Goal: Information Seeking & Learning: Learn about a topic

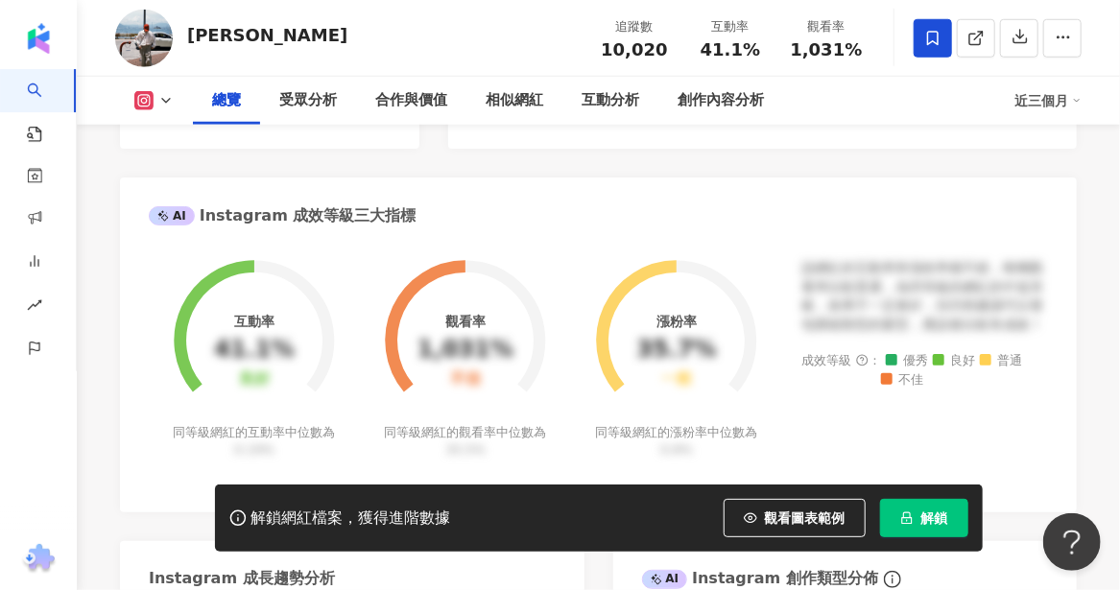
scroll to position [384, 0]
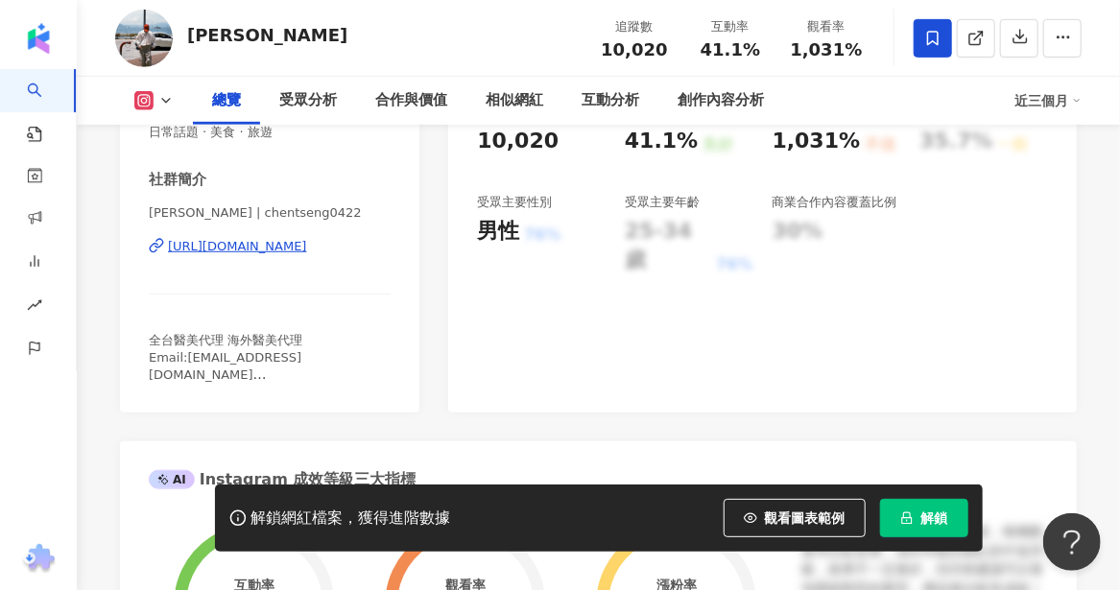
click at [307, 247] on div "https://www.instagram.com/chentseng0422/" at bounding box center [237, 246] width 139 height 17
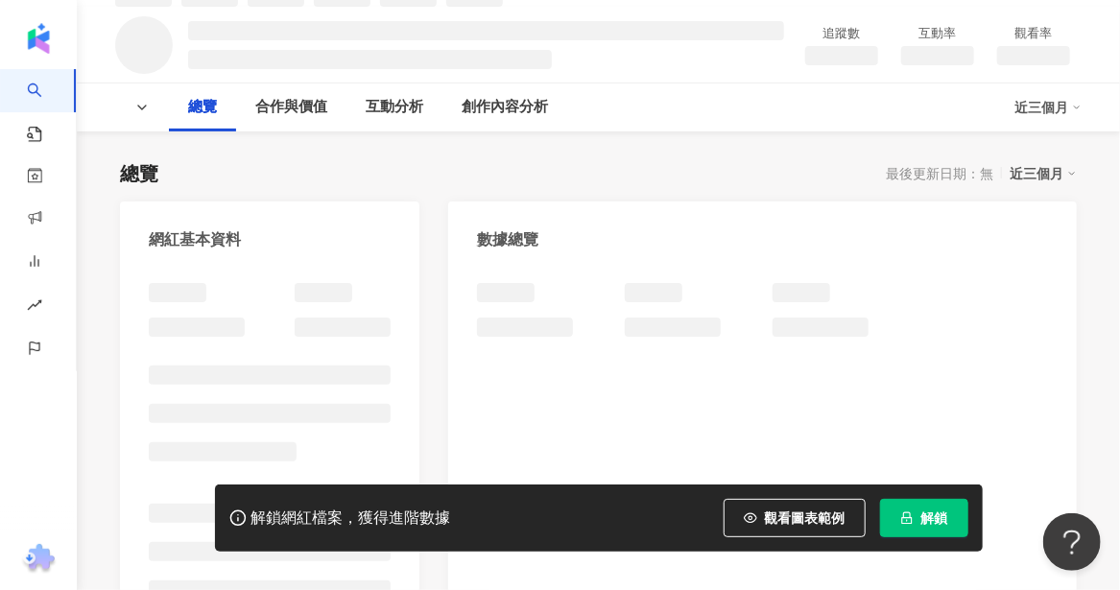
scroll to position [288, 0]
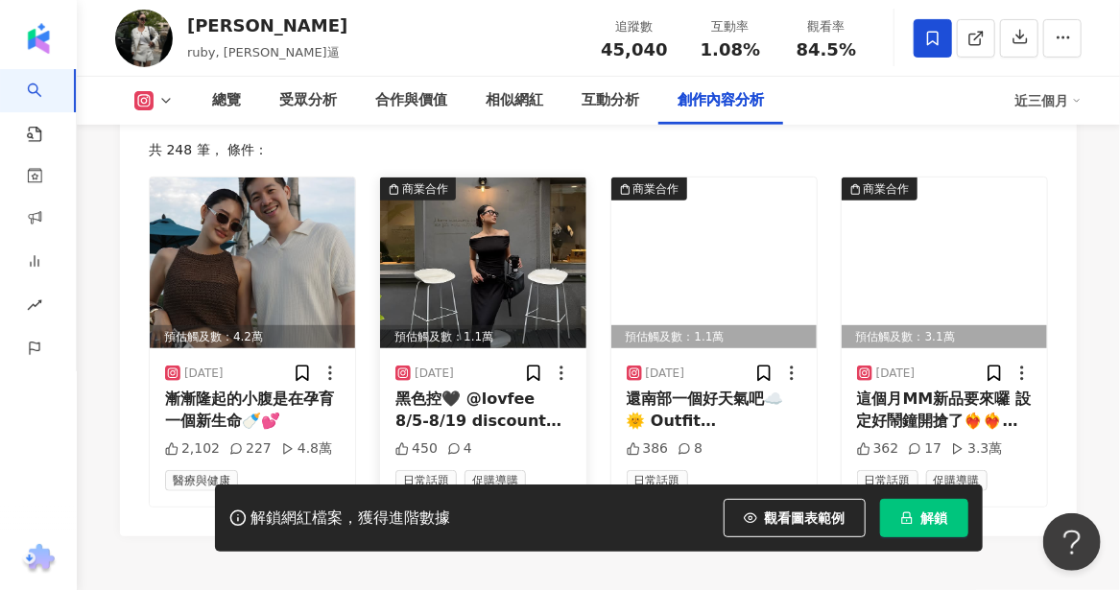
scroll to position [6140, 0]
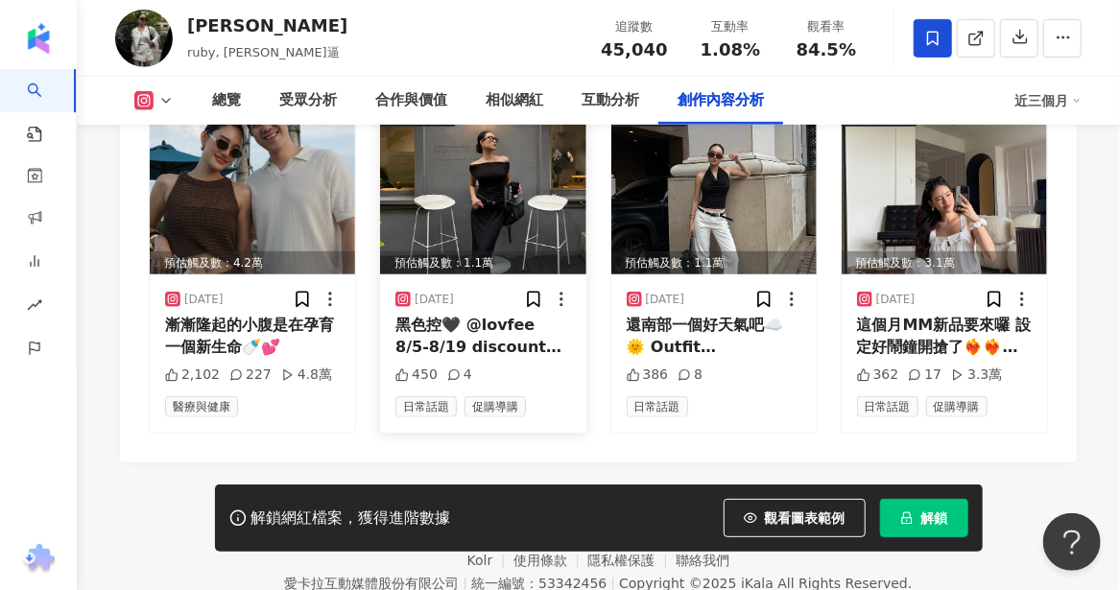
click at [489, 188] on img at bounding box center [482, 189] width 205 height 171
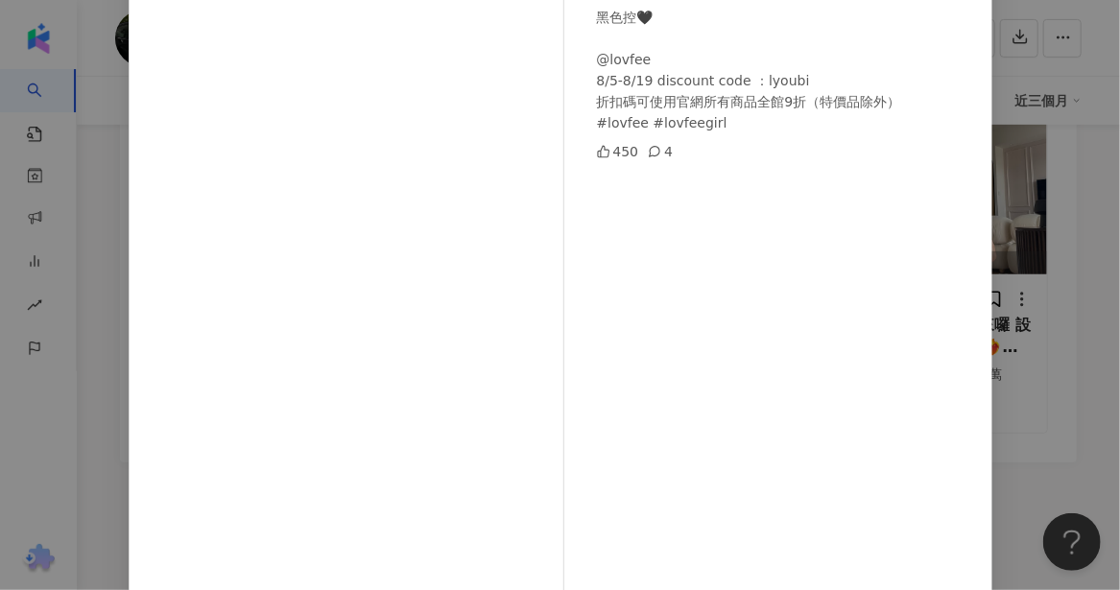
scroll to position [96, 0]
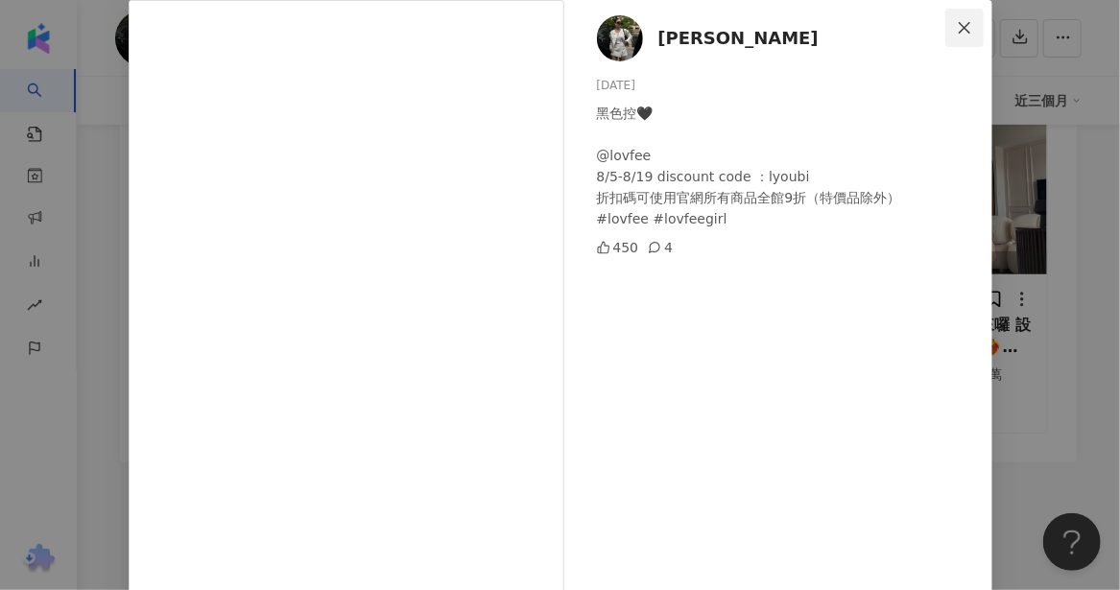
click at [958, 26] on icon "close" at bounding box center [964, 27] width 12 height 12
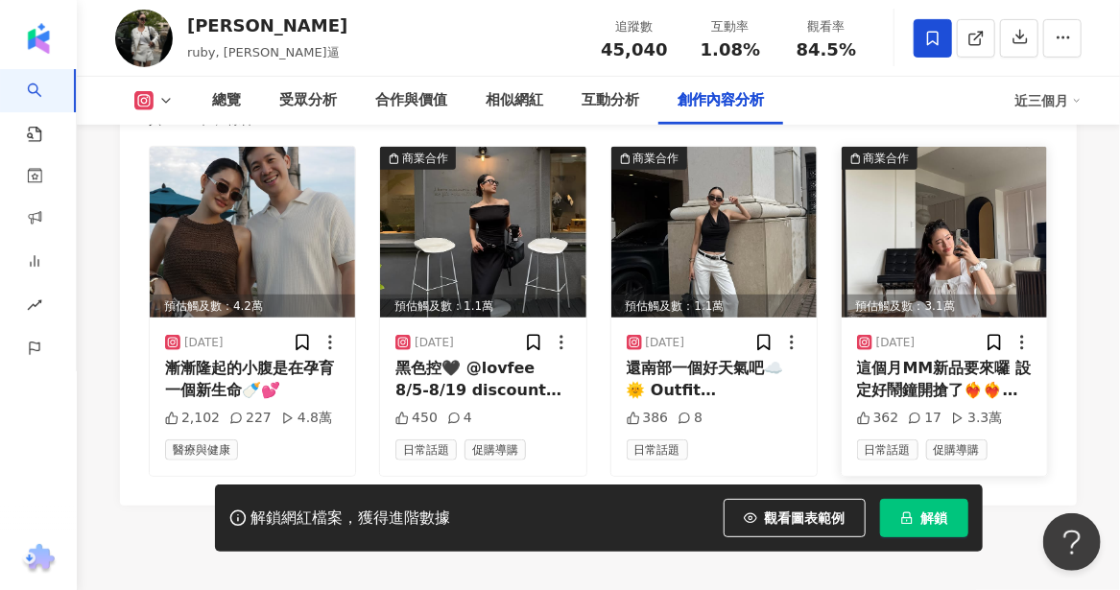
scroll to position [6140, 0]
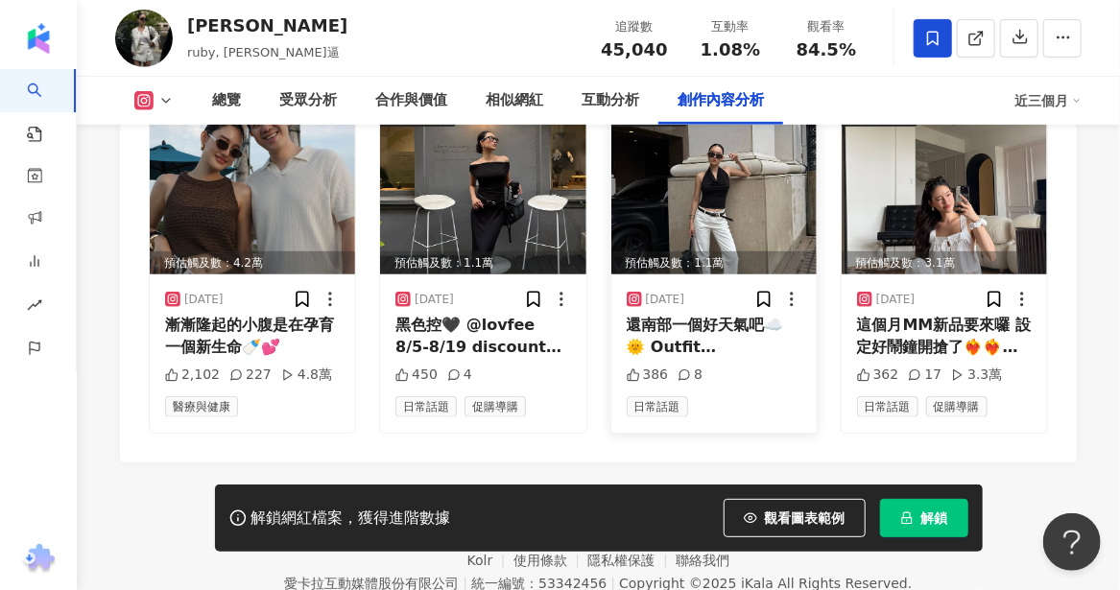
click at [718, 315] on div "還南部一個好天氣吧☁️🌞 Outfit @thefetishstudio @yvonne990122 皮帶也是這一次熱銷單品哦❤️‍🔥" at bounding box center [713, 336] width 175 height 43
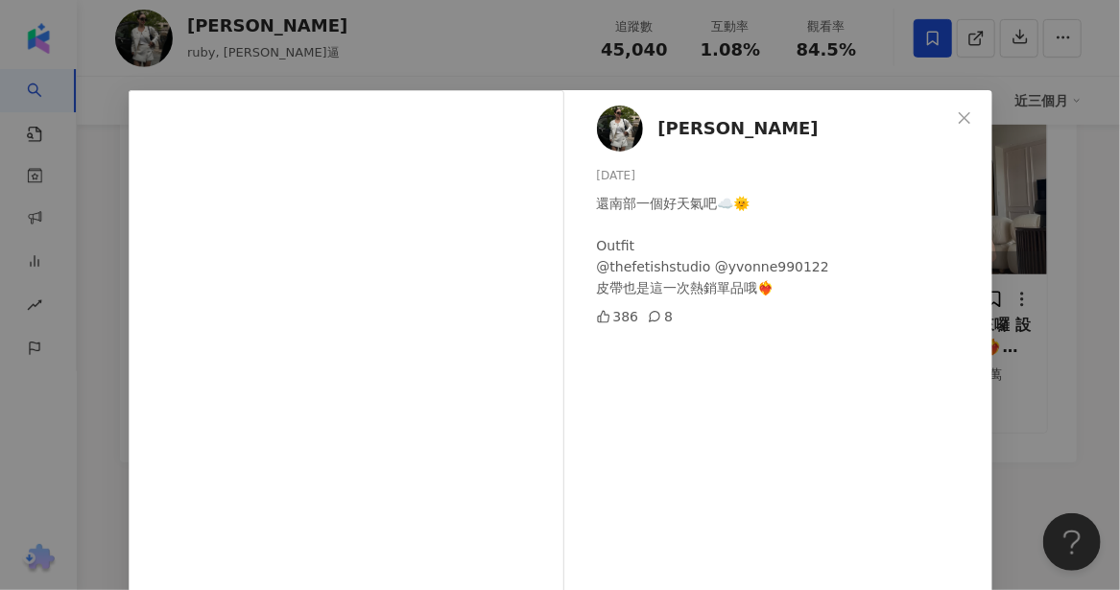
scroll to position [0, 0]
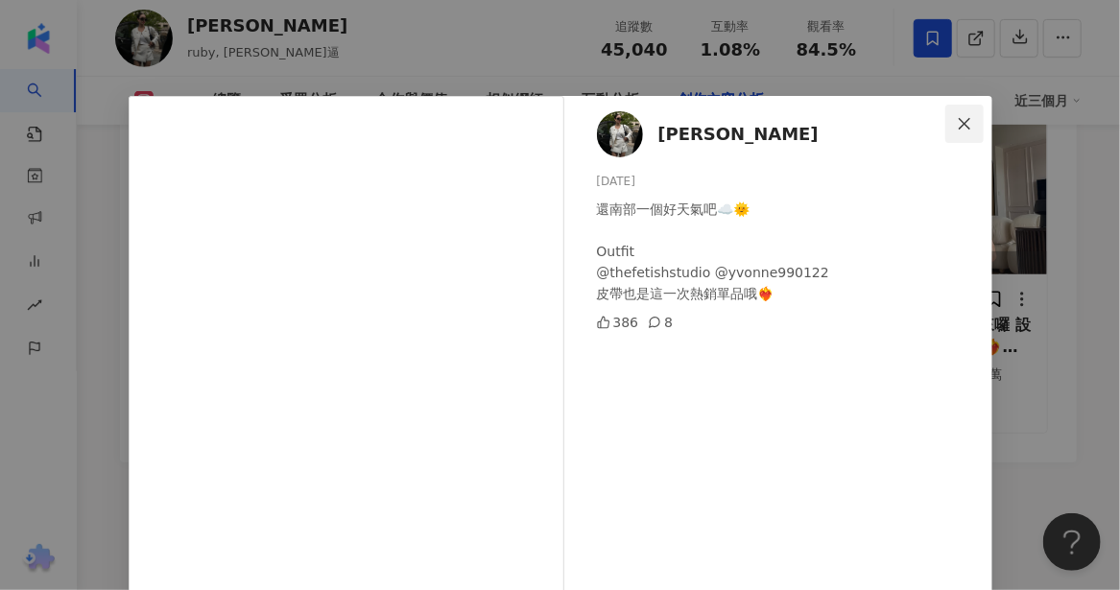
click at [957, 119] on icon "close" at bounding box center [964, 123] width 15 height 15
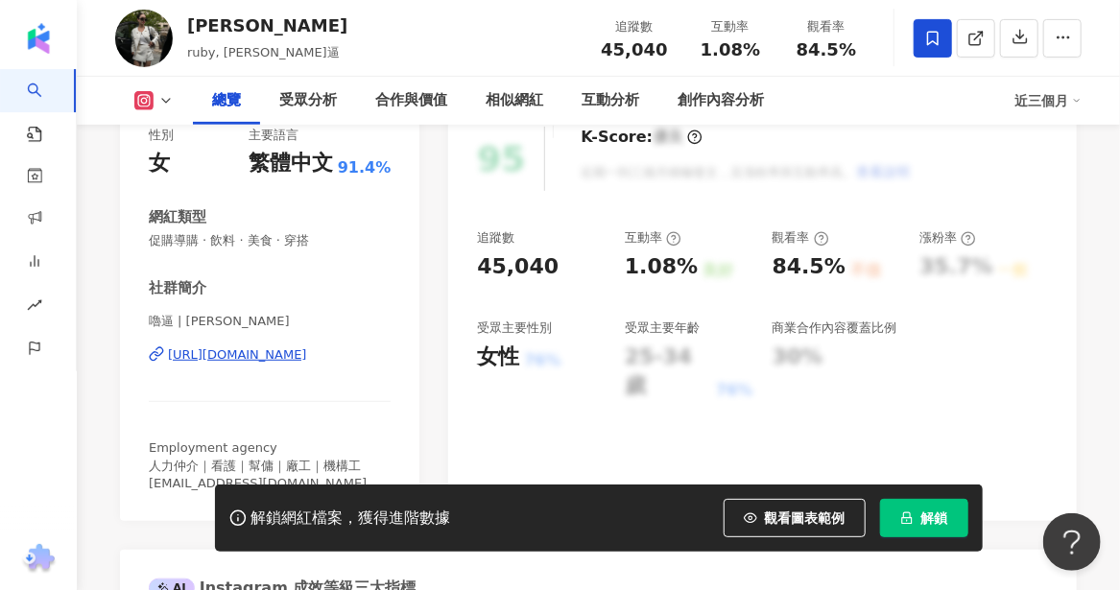
scroll to position [287, 0]
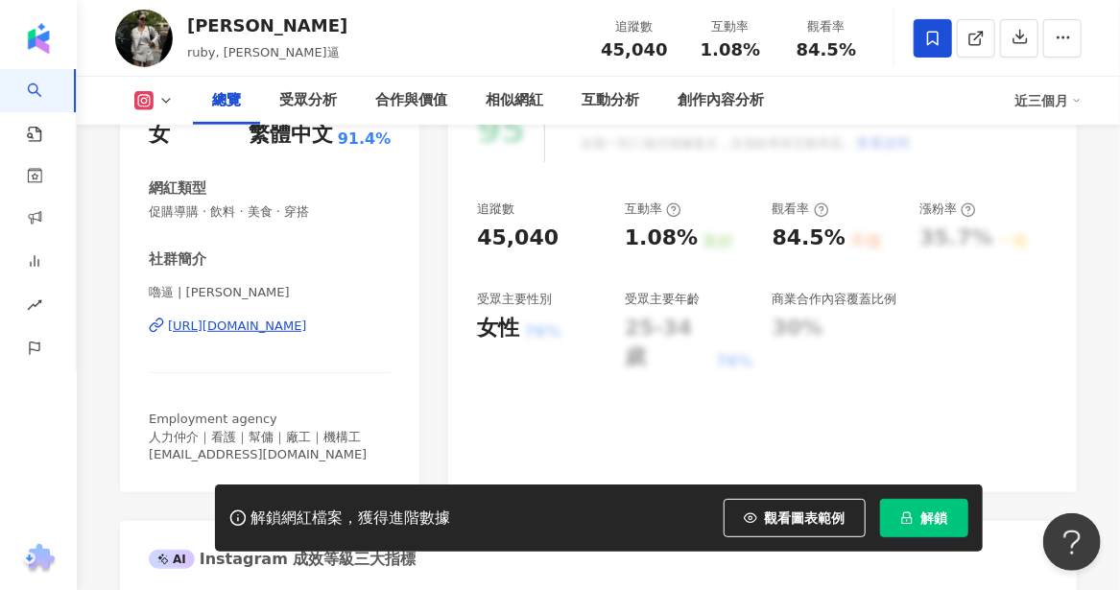
click at [293, 324] on div "https://www.instagram.com/lyoulyoubi/" at bounding box center [237, 326] width 139 height 17
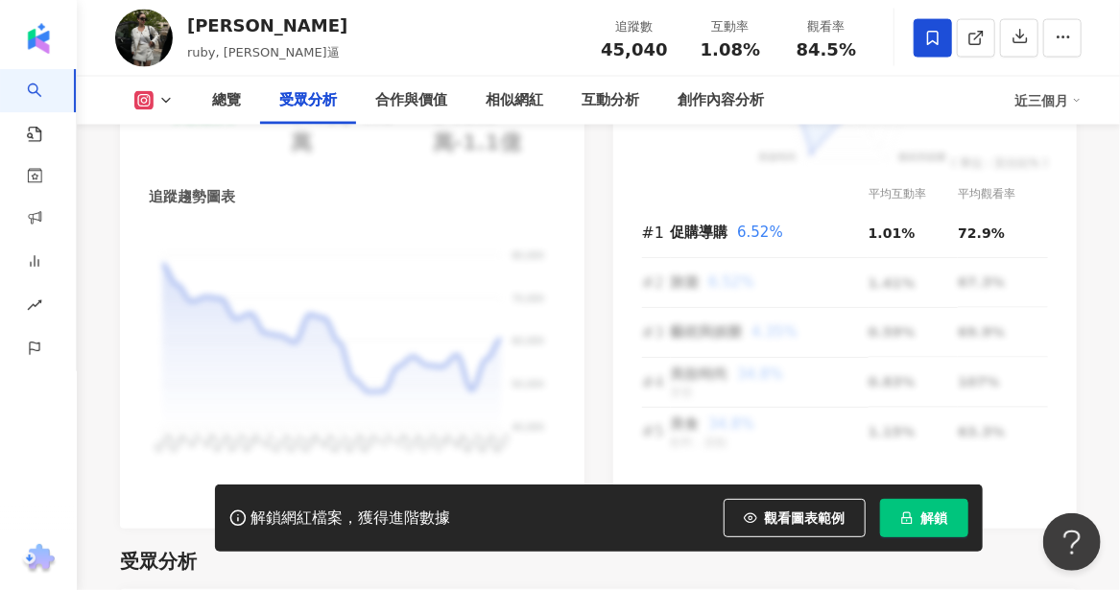
scroll to position [2110, 0]
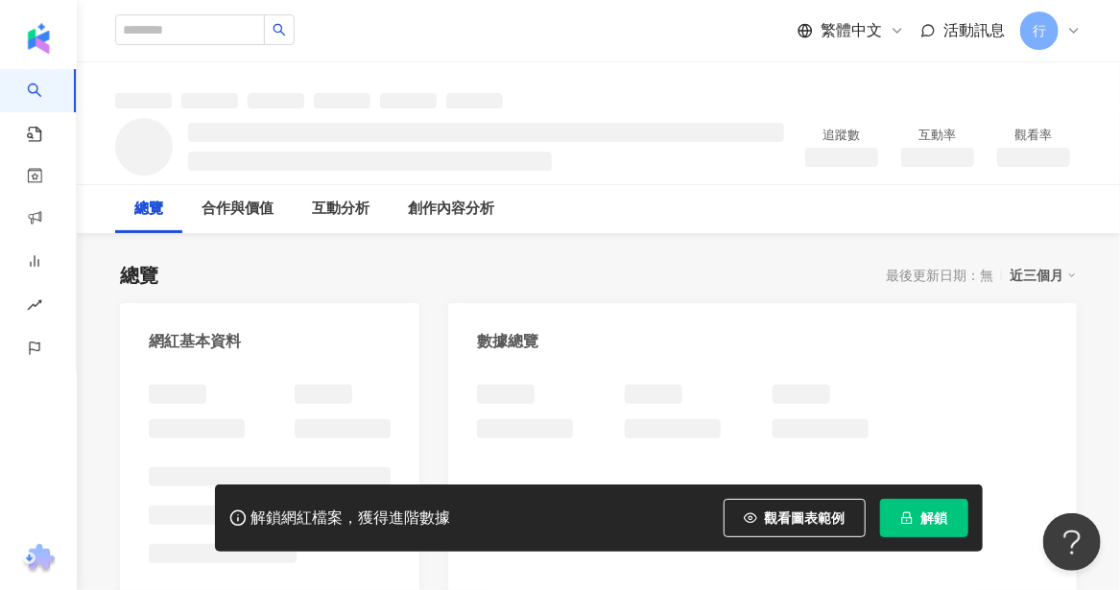
scroll to position [280, 0]
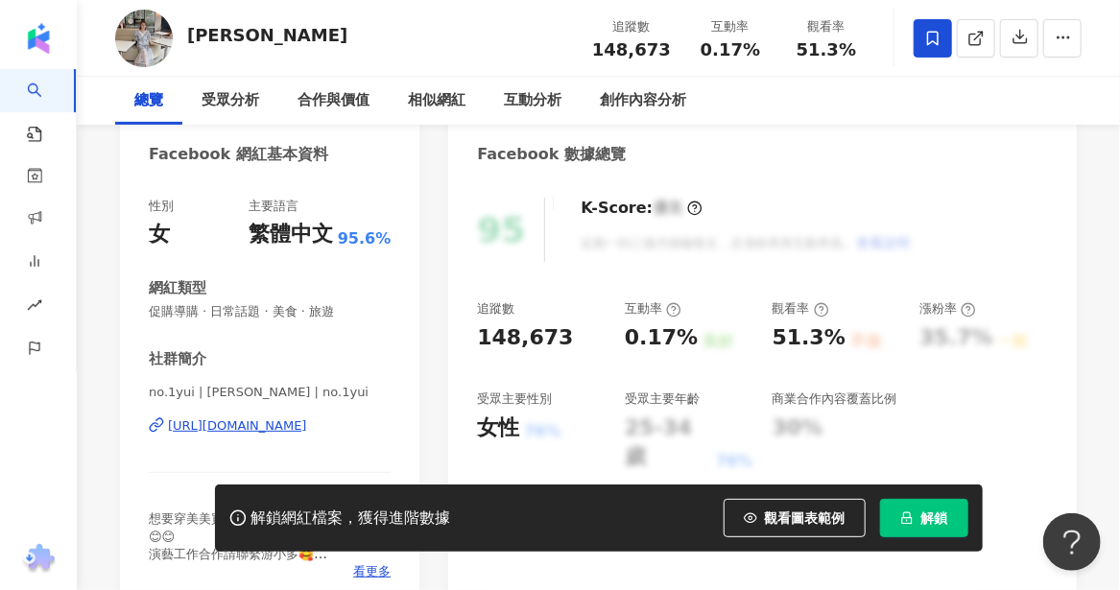
scroll to position [288, 0]
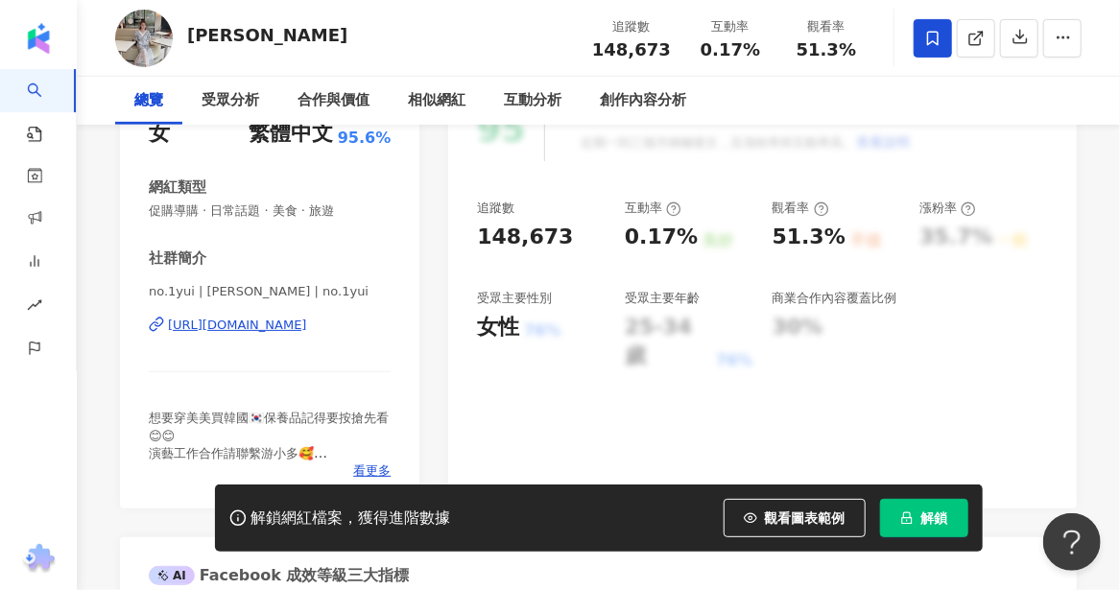
click at [234, 325] on div "https://www.facebook.com/259284084191094" at bounding box center [237, 325] width 139 height 17
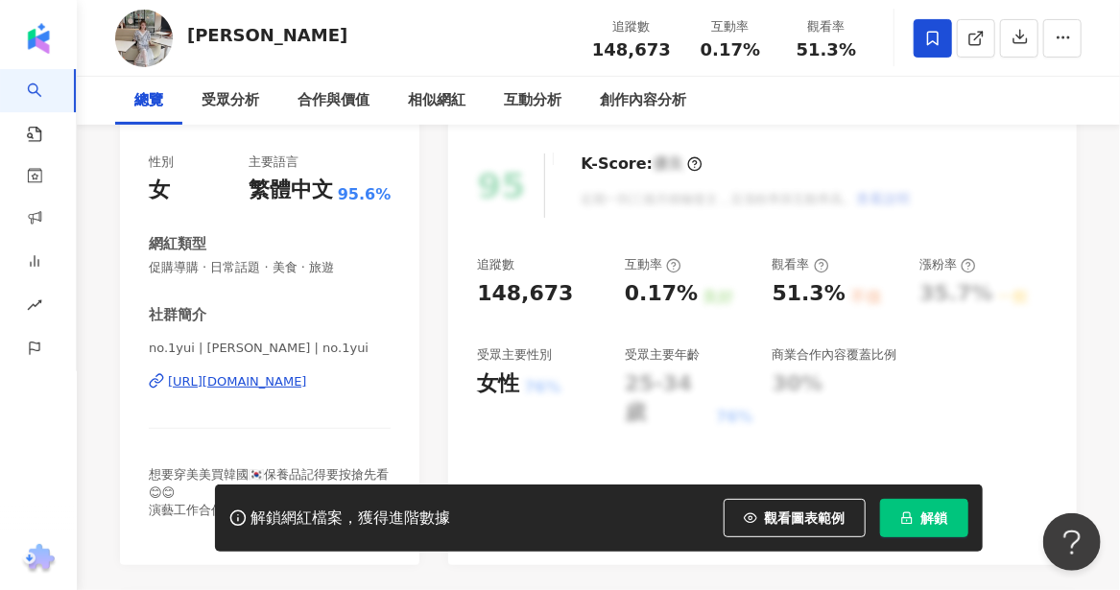
scroll to position [384, 0]
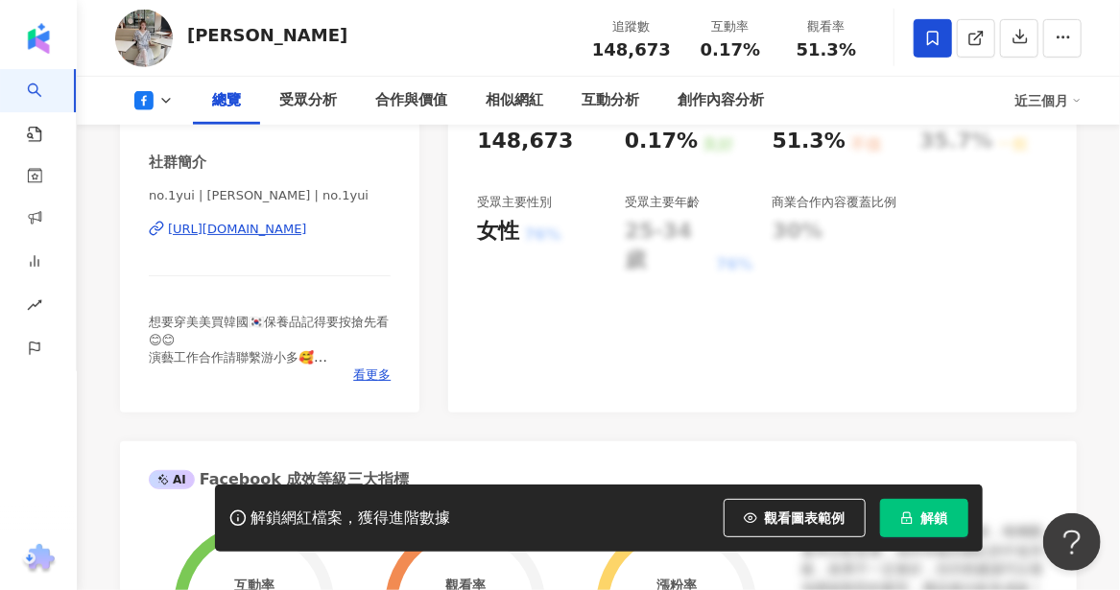
click at [195, 231] on div "https://www.facebook.com/259284084191094" at bounding box center [237, 229] width 139 height 17
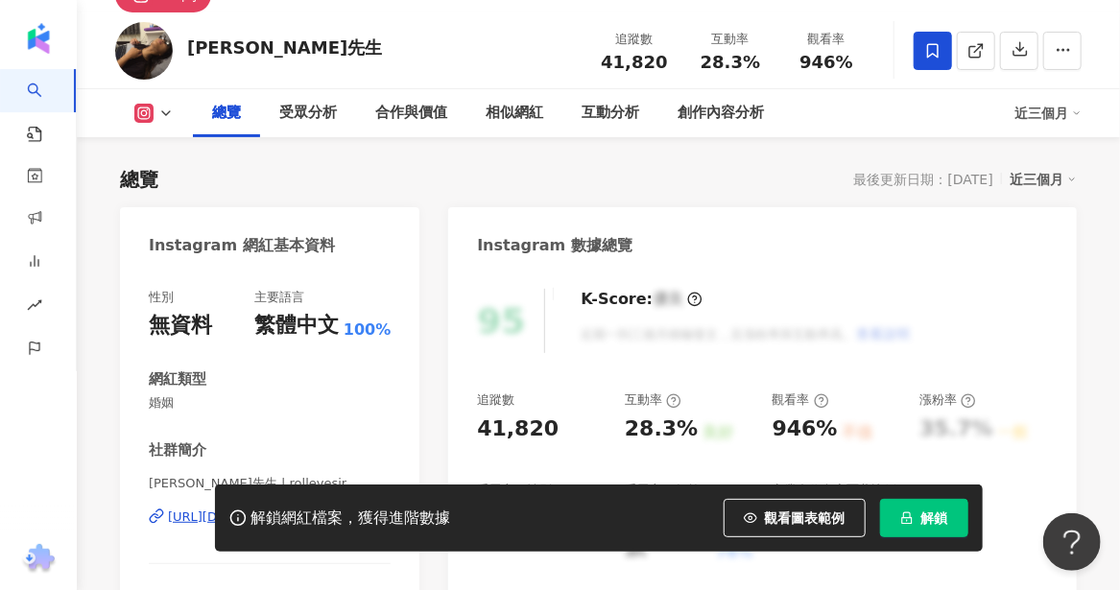
scroll to position [192, 0]
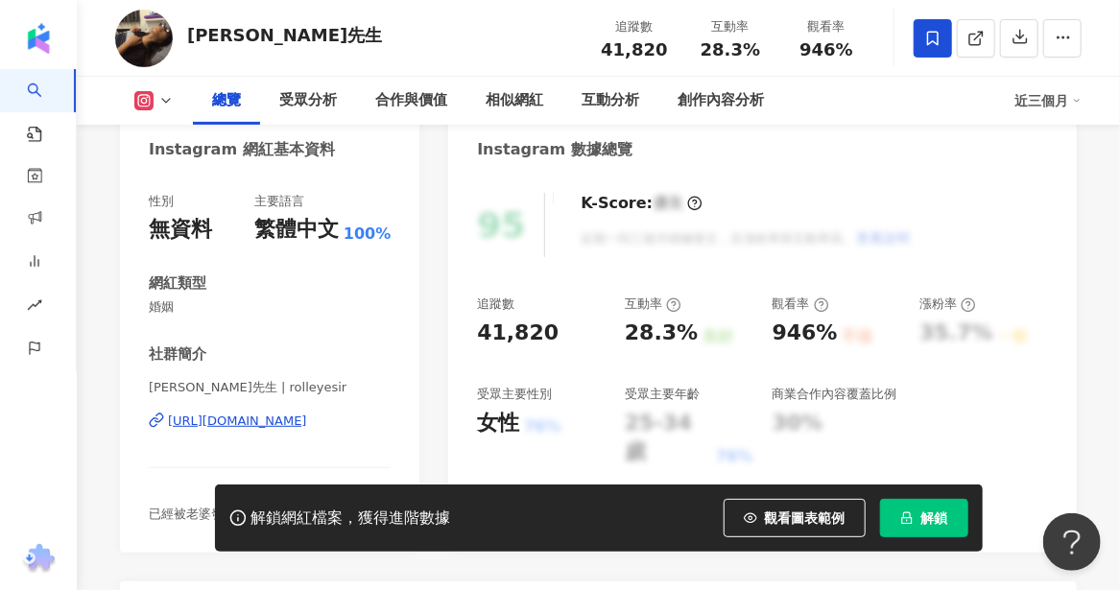
click at [273, 426] on div "https://www.instagram.com/rolleyesir/" at bounding box center [237, 421] width 139 height 17
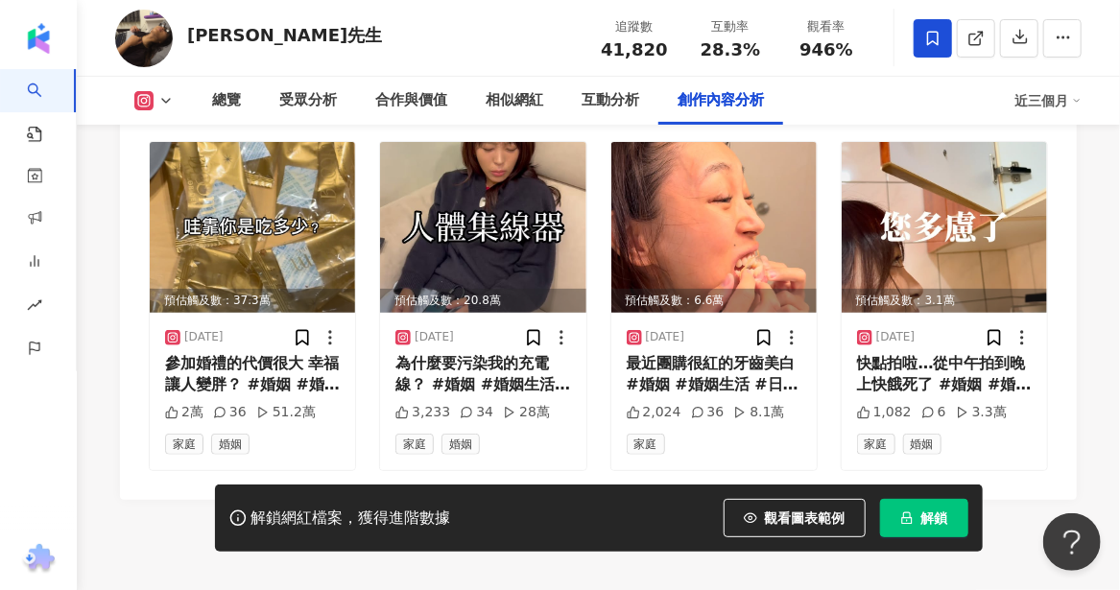
scroll to position [6017, 0]
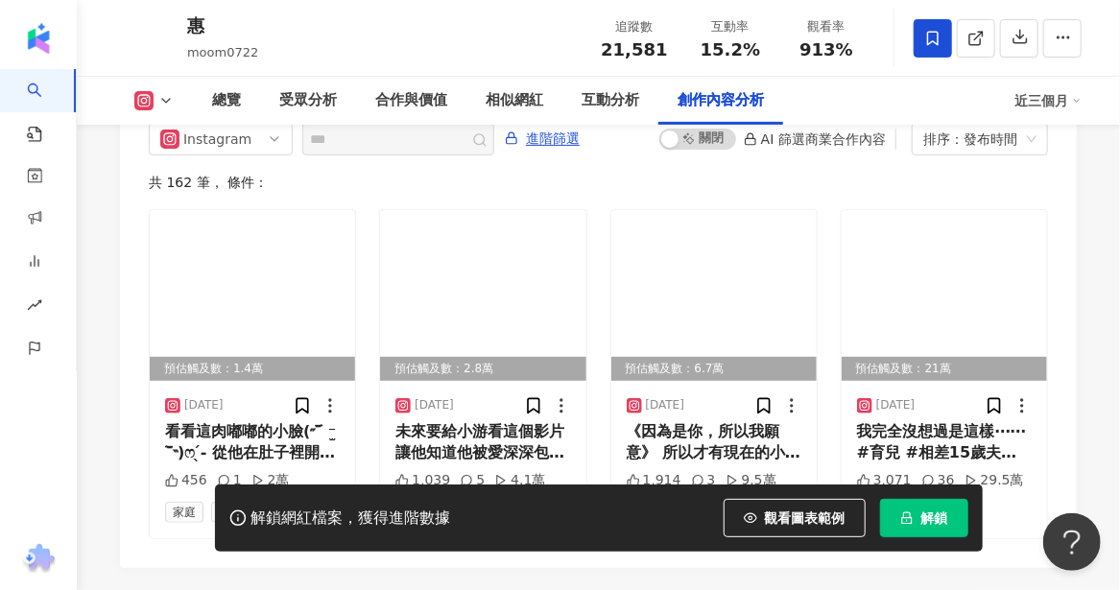
scroll to position [6044, 0]
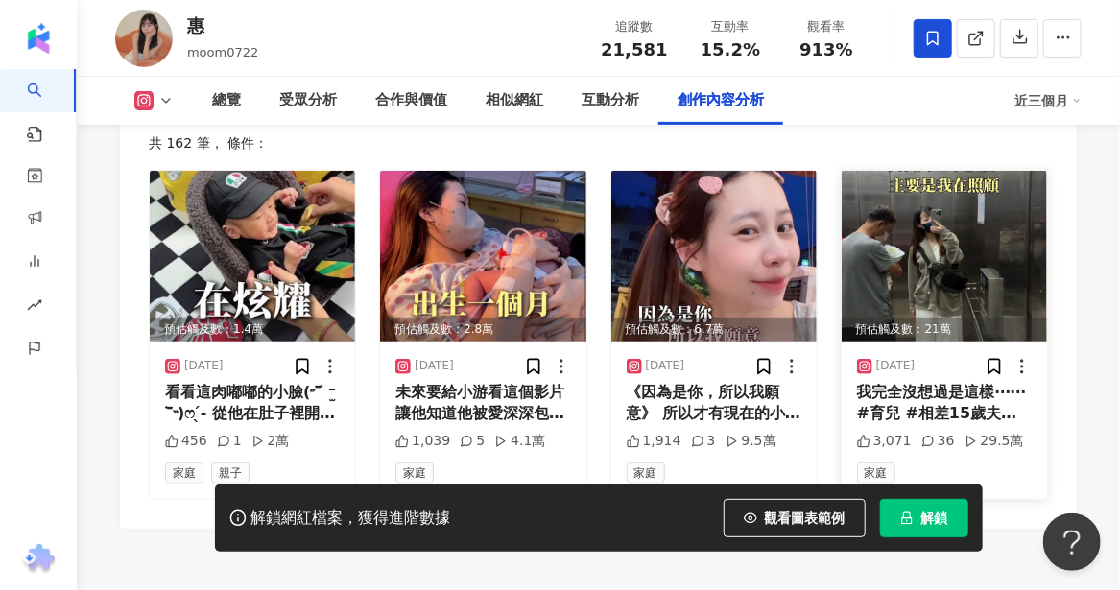
click at [994, 252] on img at bounding box center [943, 256] width 205 height 171
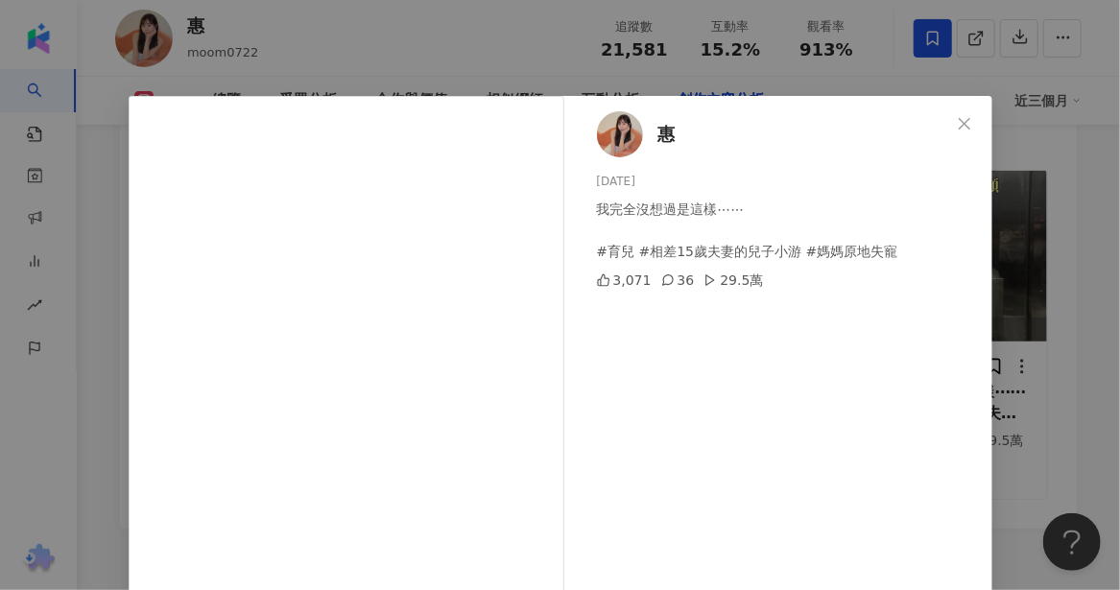
scroll to position [96, 0]
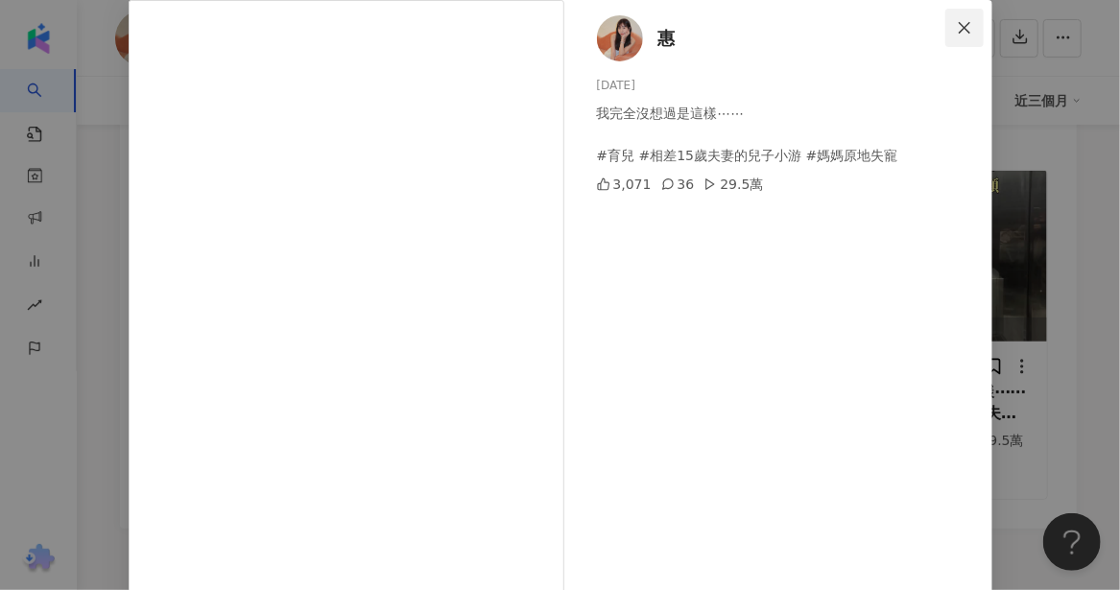
click at [958, 25] on icon "close" at bounding box center [964, 27] width 12 height 12
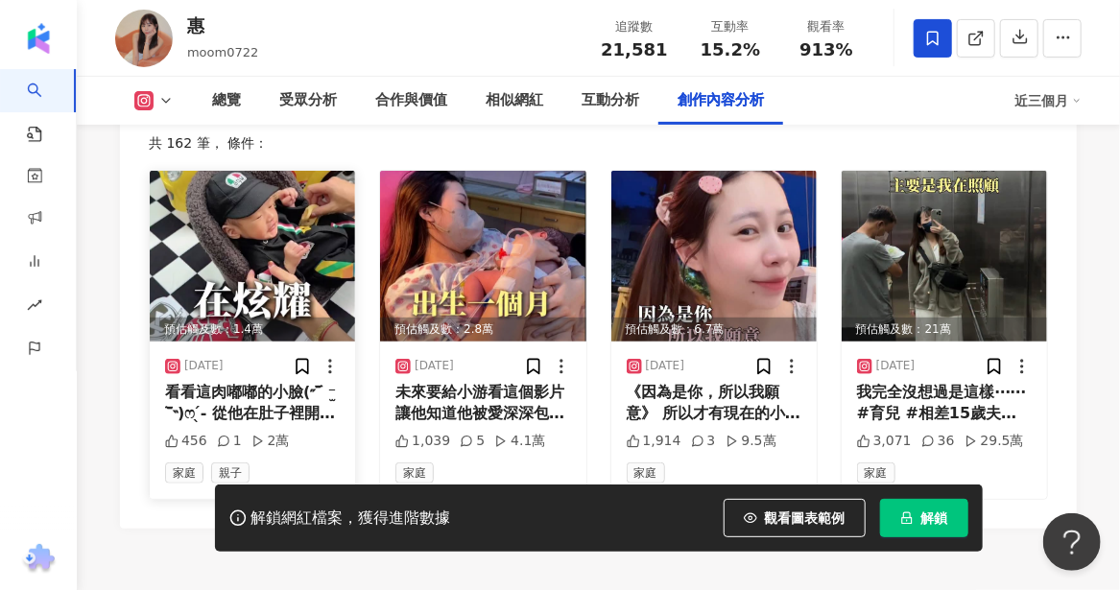
click at [305, 200] on img at bounding box center [252, 256] width 205 height 171
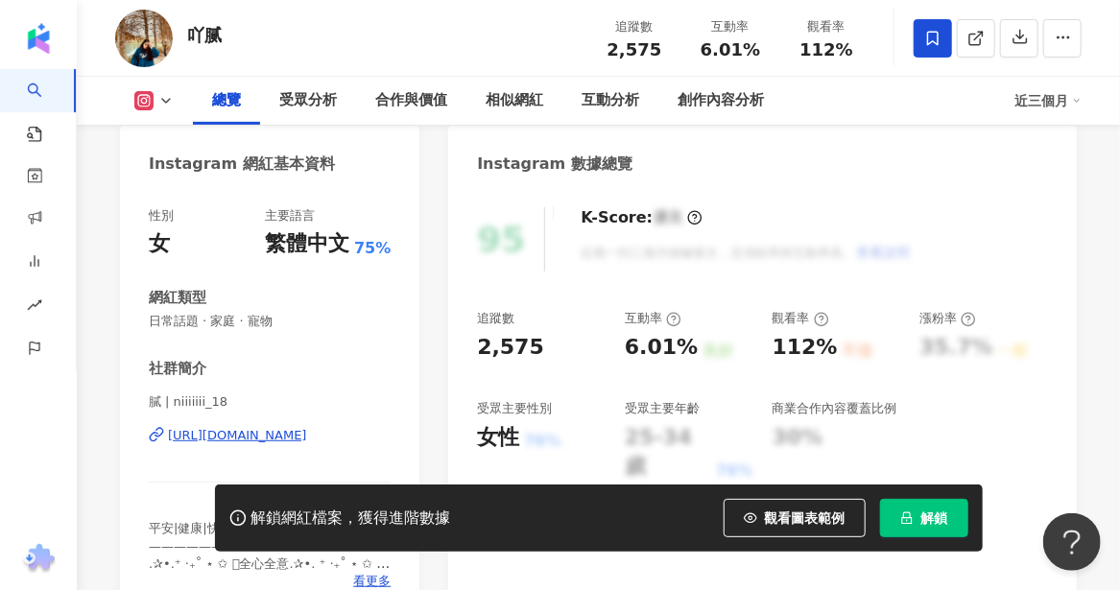
scroll to position [288, 0]
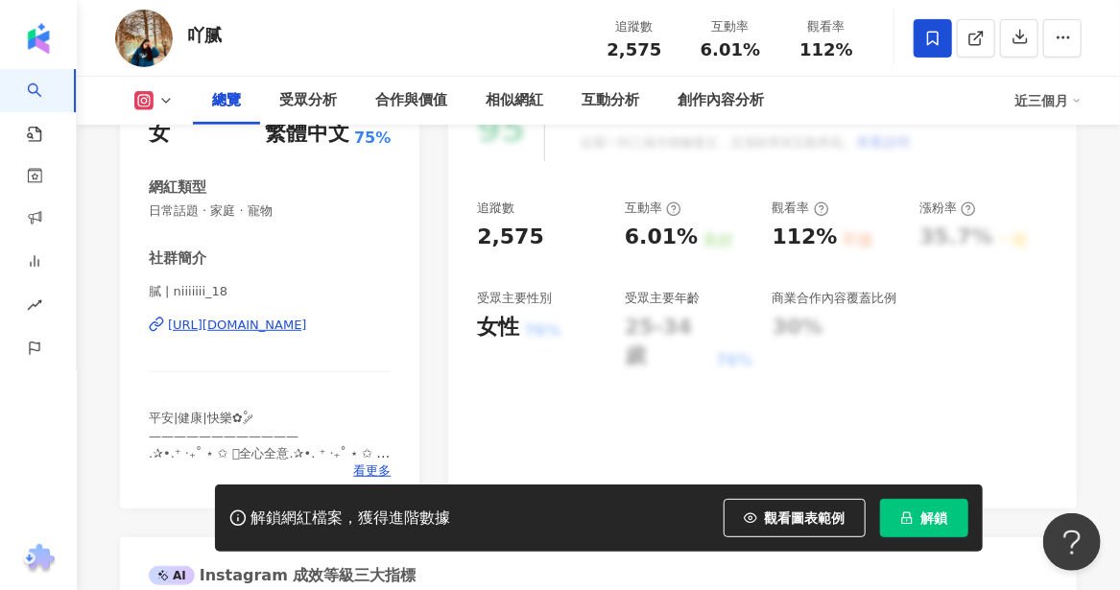
click at [307, 324] on div "https://www.instagram.com/niiiiiii_18/" at bounding box center [237, 325] width 139 height 17
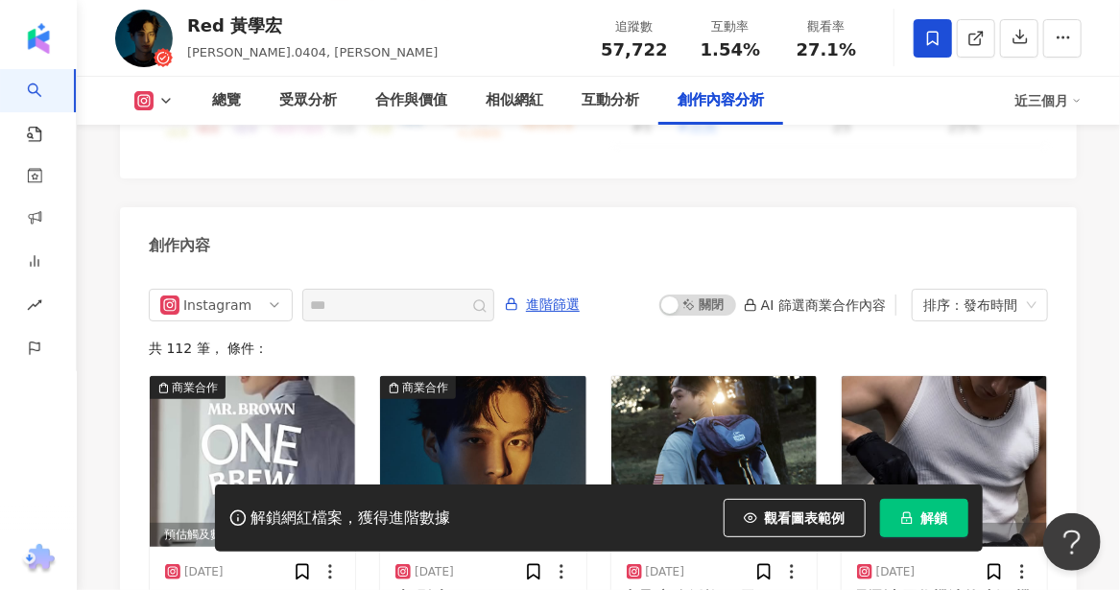
scroll to position [5948, 0]
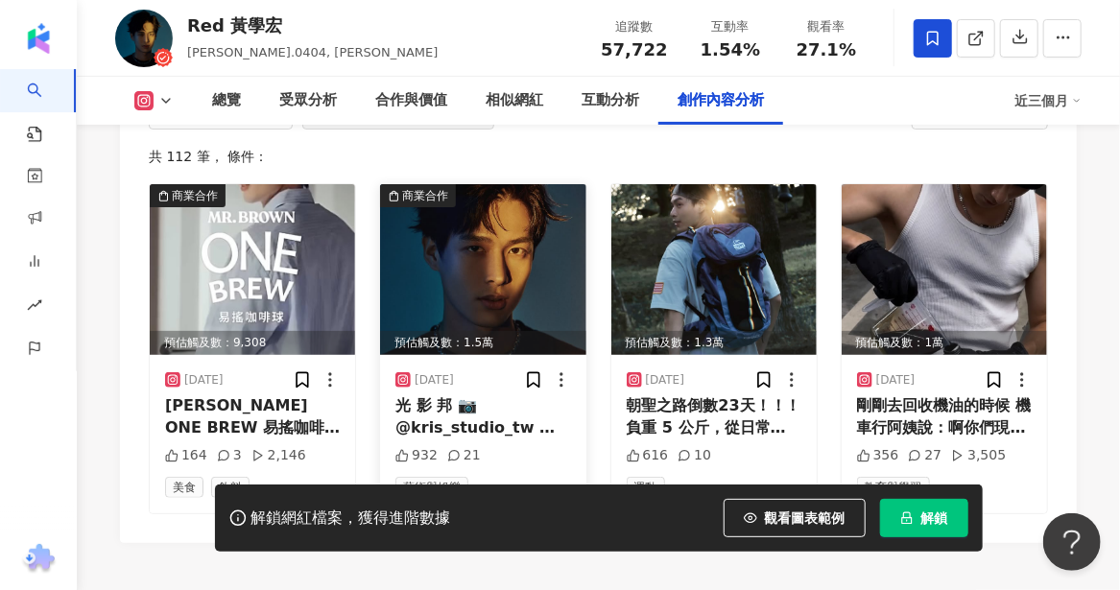
click at [449, 298] on img at bounding box center [482, 269] width 205 height 171
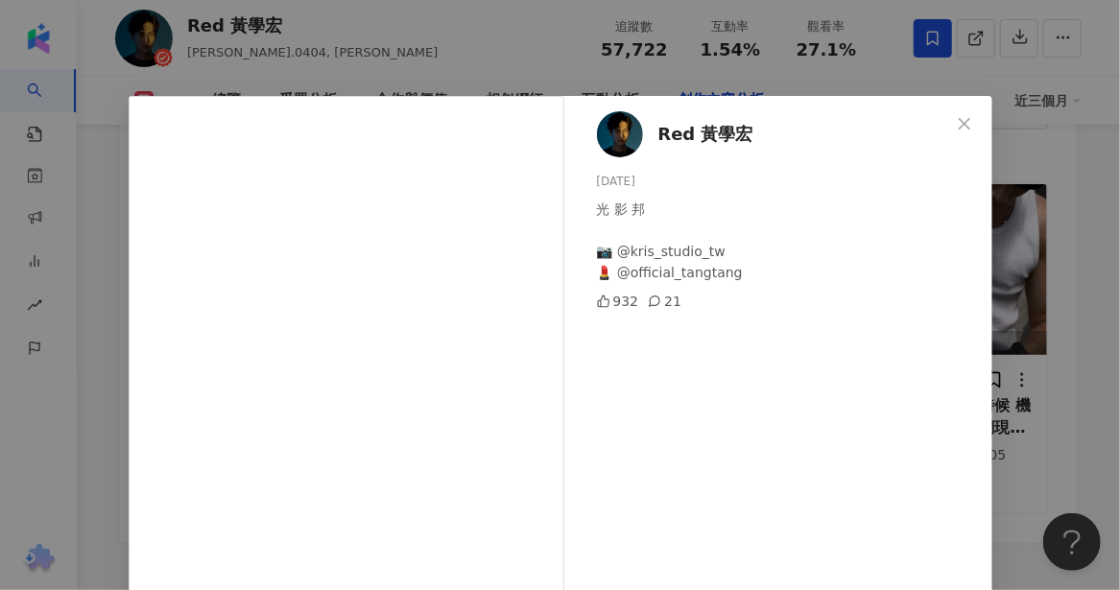
drag, startPoint x: 962, startPoint y: 125, endPoint x: 953, endPoint y: 119, distance: 11.2
click at [962, 125] on icon "close" at bounding box center [964, 123] width 15 height 15
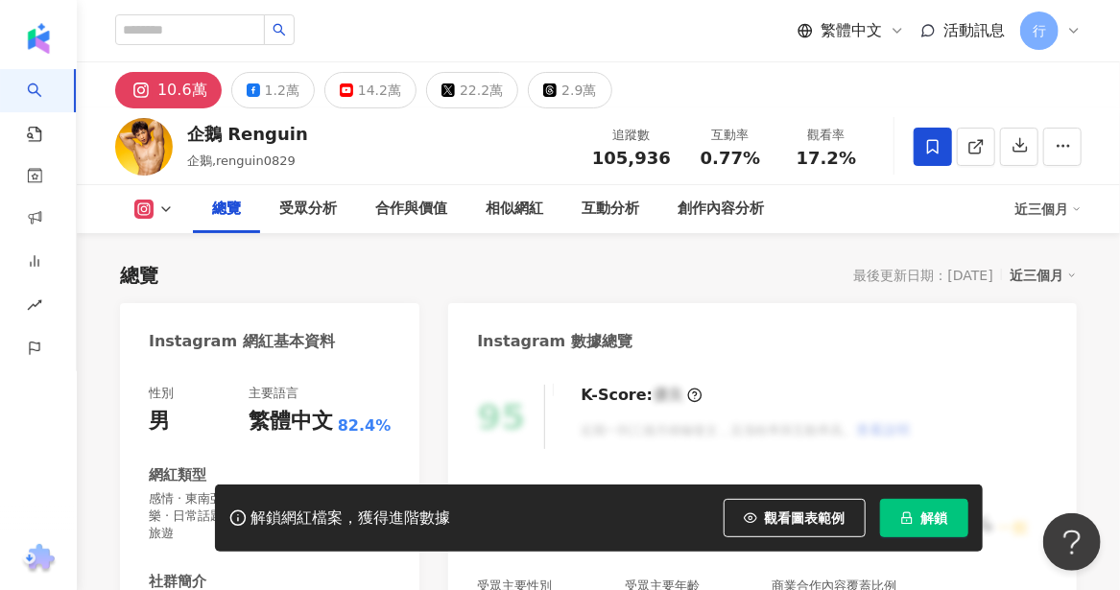
scroll to position [192, 0]
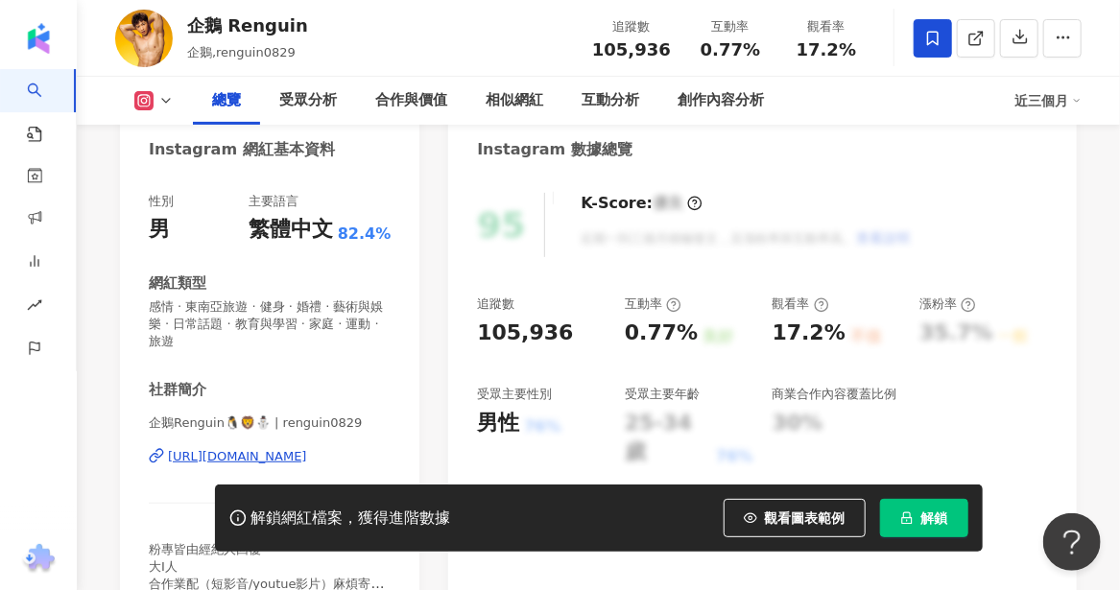
click at [307, 457] on div "https://www.instagram.com/renguin0829/" at bounding box center [237, 456] width 139 height 17
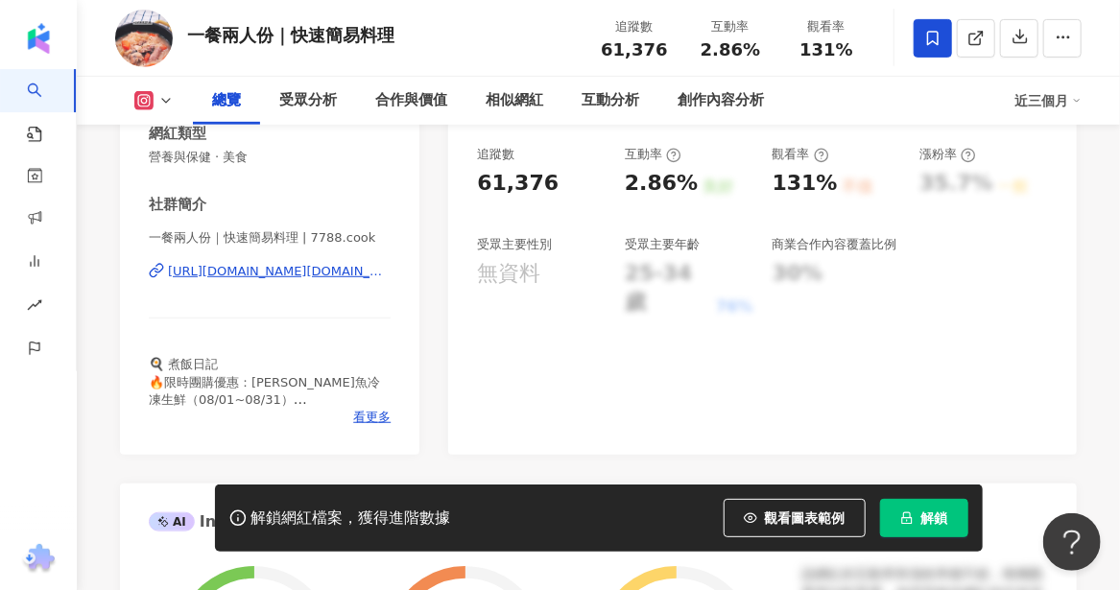
scroll to position [464, 0]
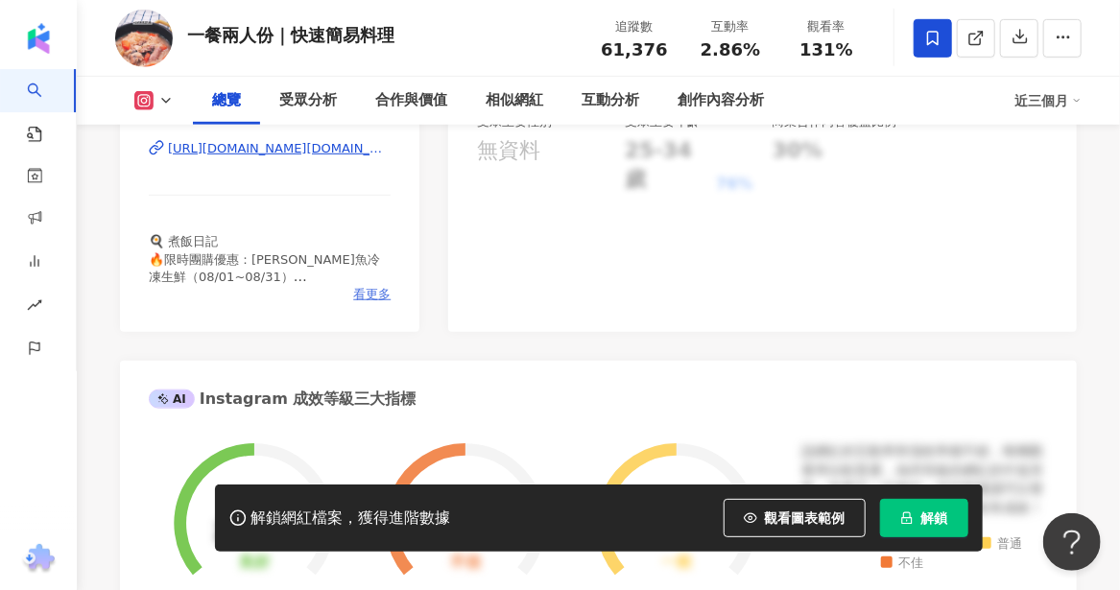
click at [382, 298] on span "看更多" at bounding box center [371, 294] width 37 height 17
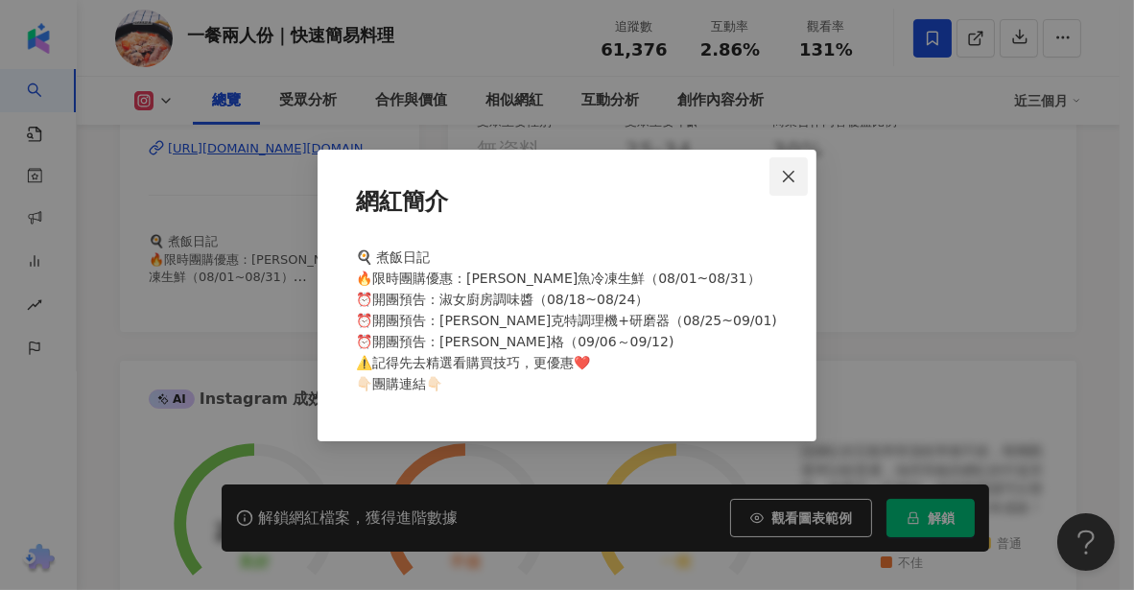
click at [785, 177] on icon "close" at bounding box center [788, 176] width 15 height 15
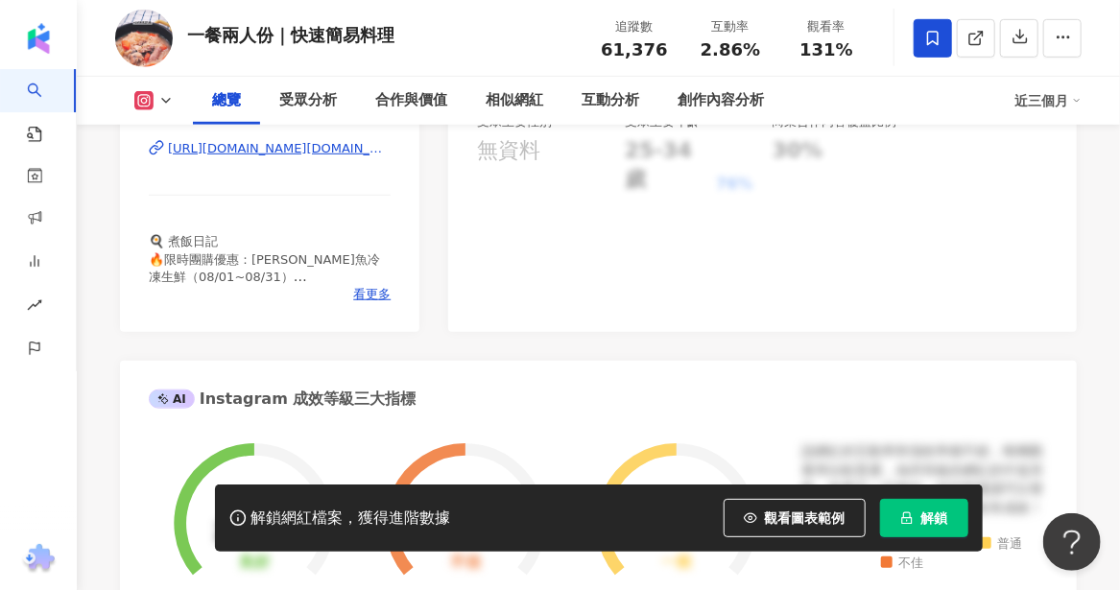
click at [241, 145] on div "https://www.instagram.com/7788.cook/" at bounding box center [279, 148] width 223 height 17
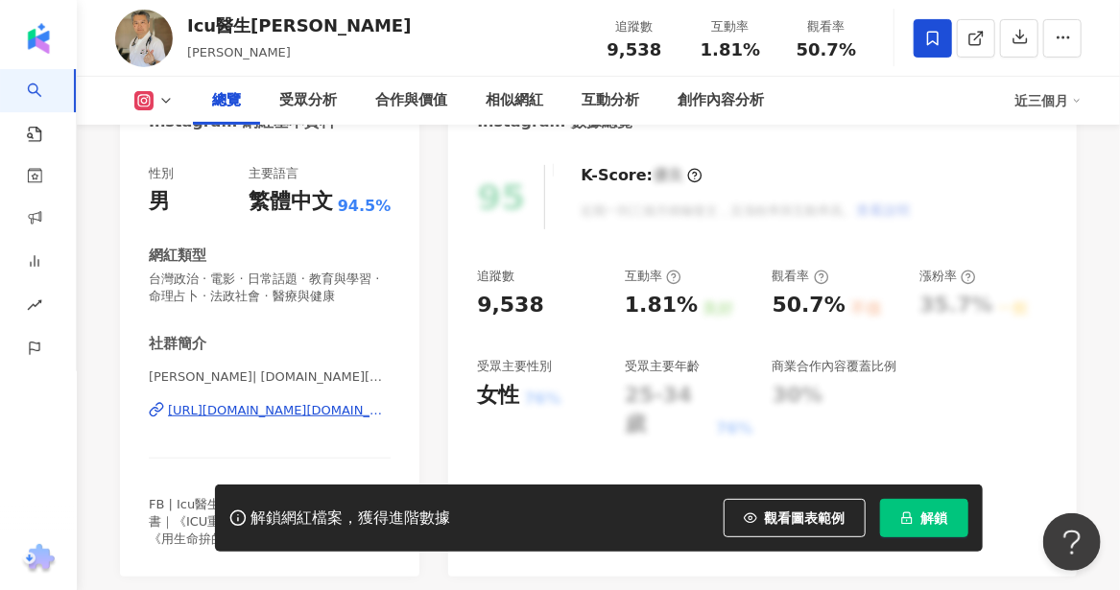
scroll to position [192, 0]
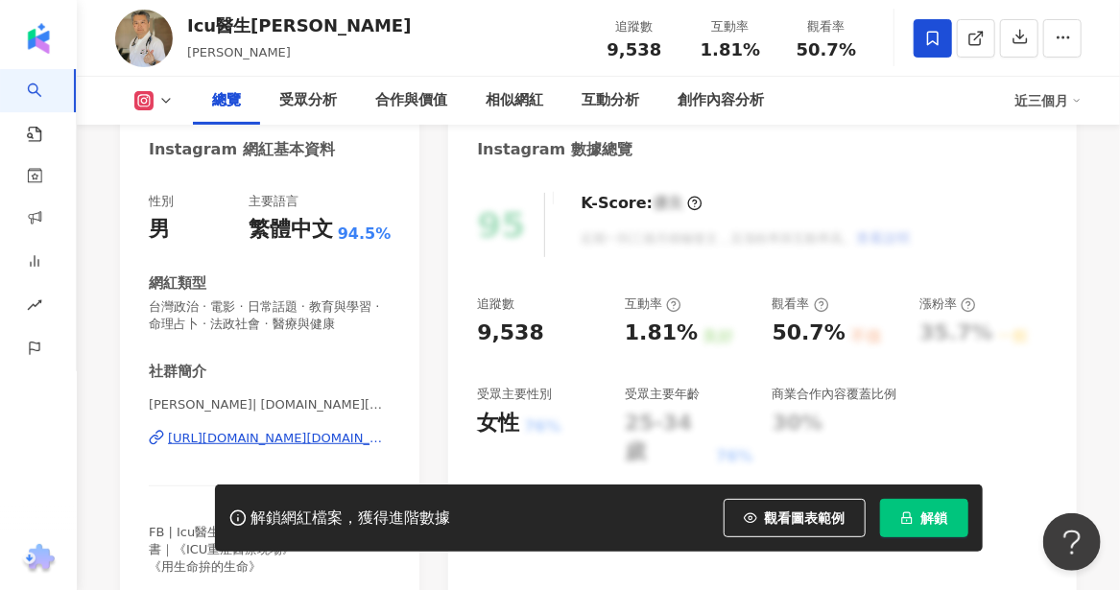
click at [311, 438] on div "https://www.instagram.com/dr.icu_kim/" at bounding box center [279, 438] width 223 height 17
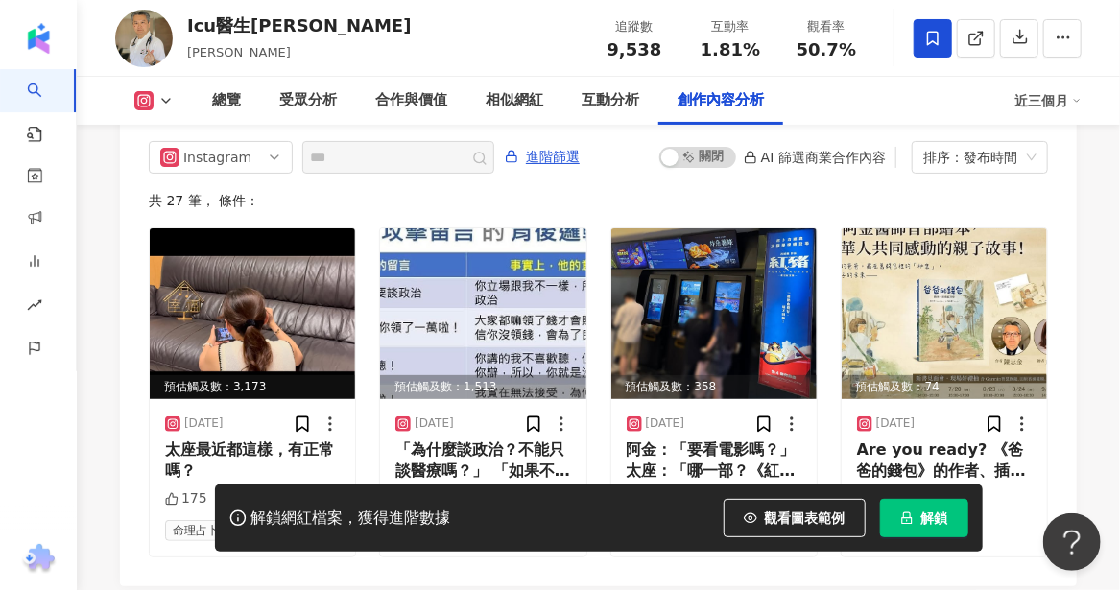
scroll to position [6084, 0]
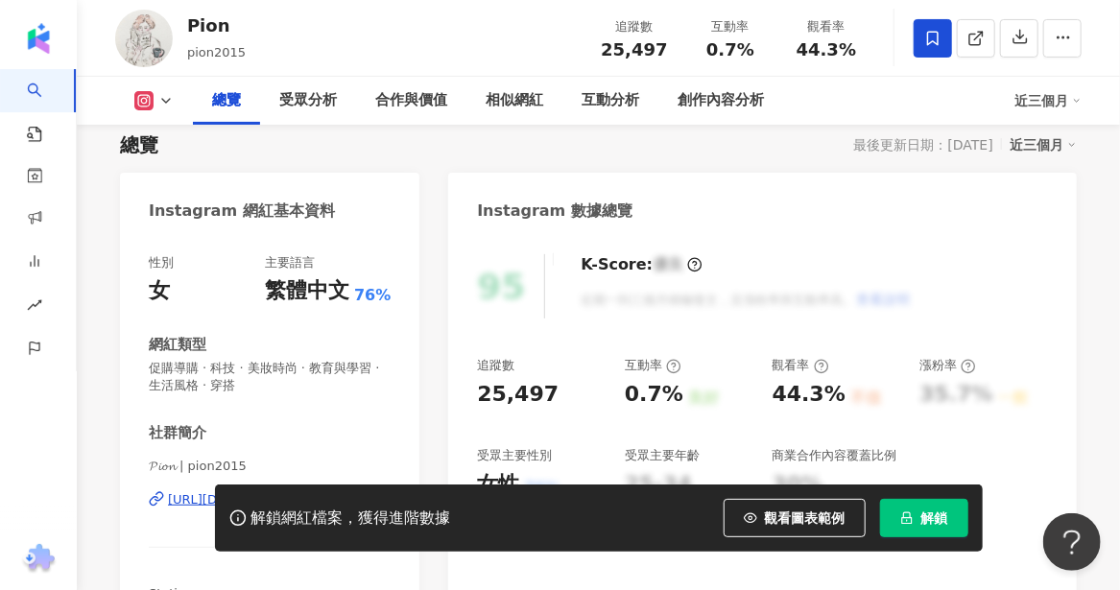
scroll to position [192, 0]
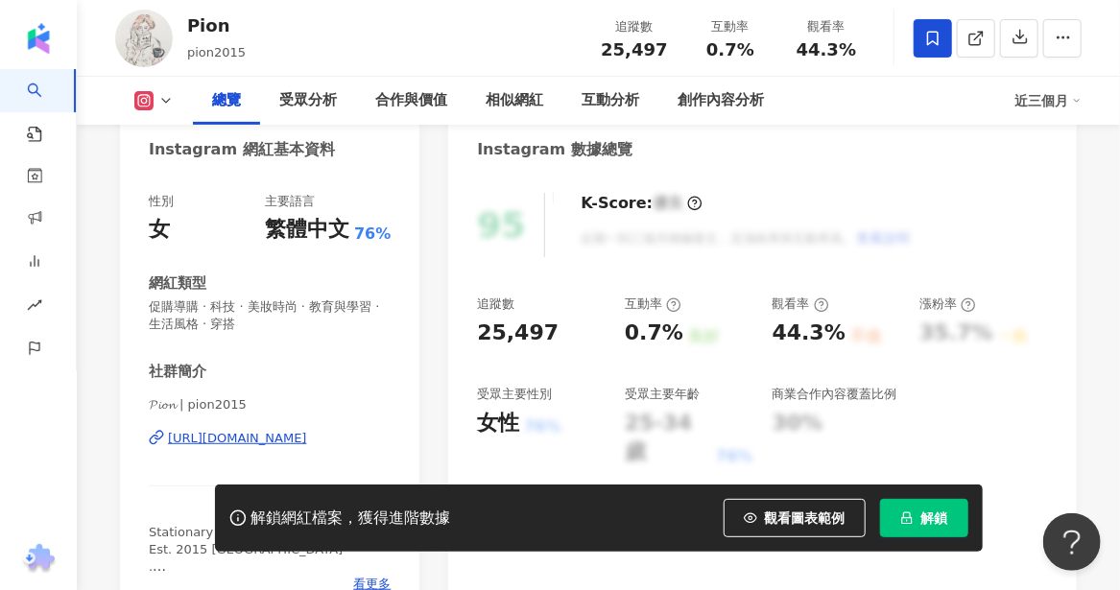
click at [218, 442] on div "https://www.instagram.com/pion2015/" at bounding box center [237, 438] width 139 height 17
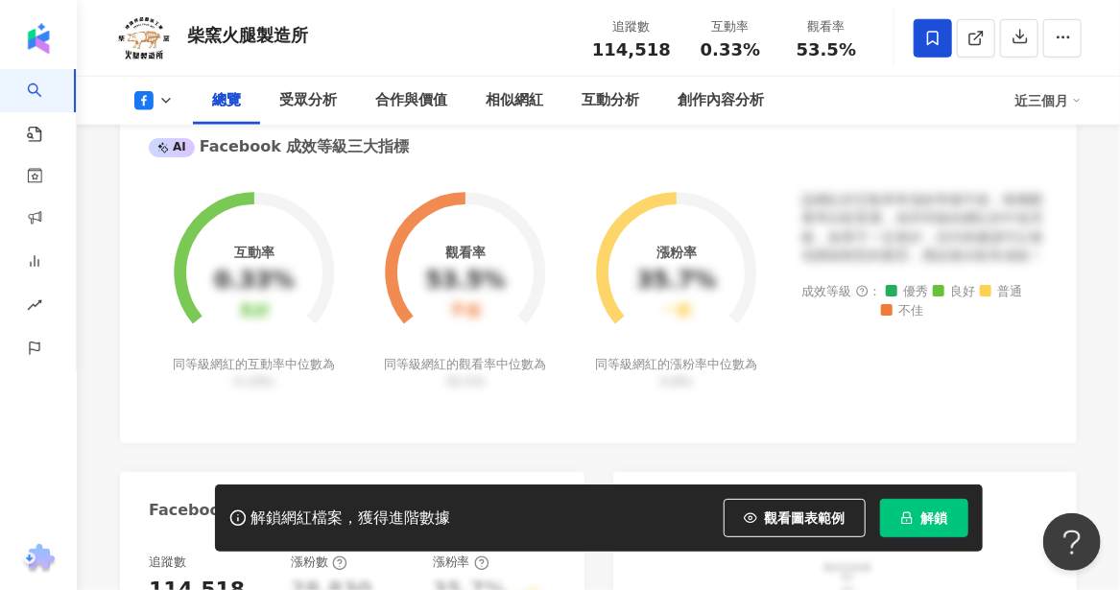
scroll to position [384, 0]
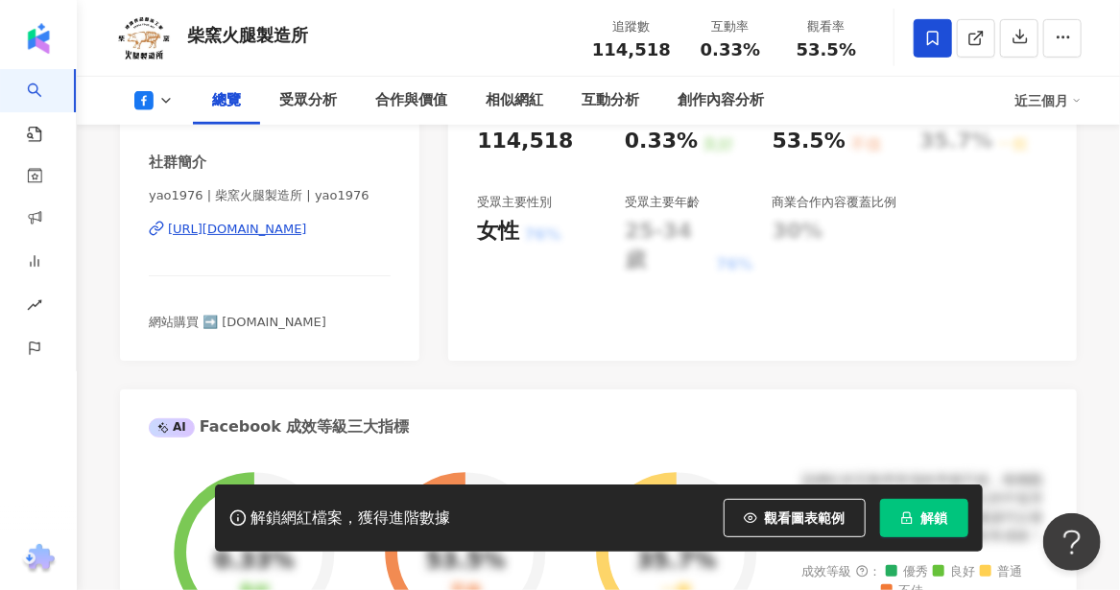
click at [201, 224] on div "[URL][DOMAIN_NAME]" at bounding box center [237, 229] width 139 height 17
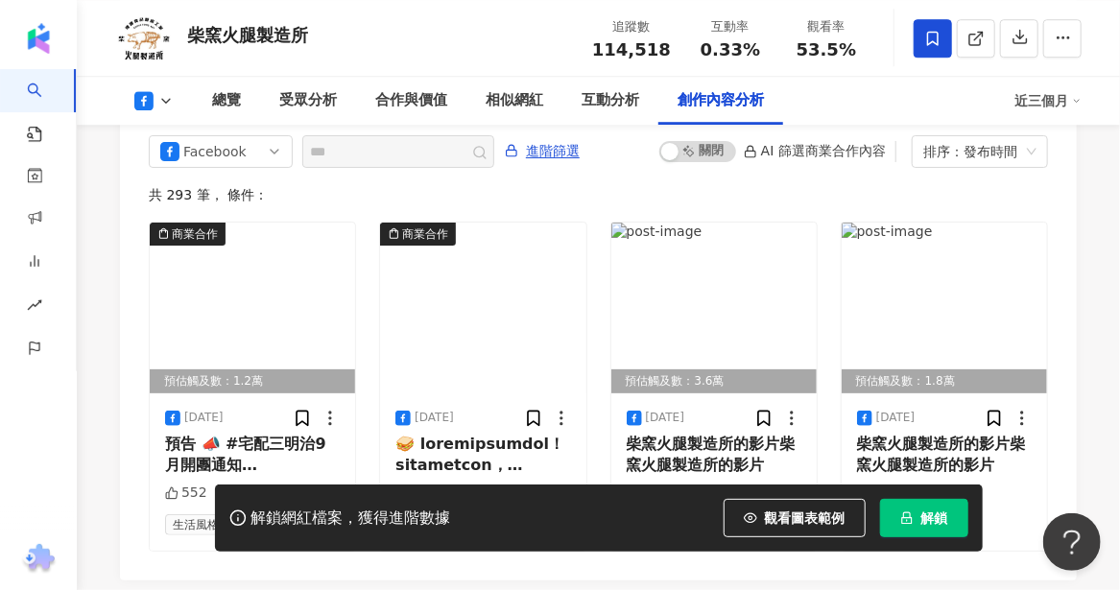
scroll to position [5233, 0]
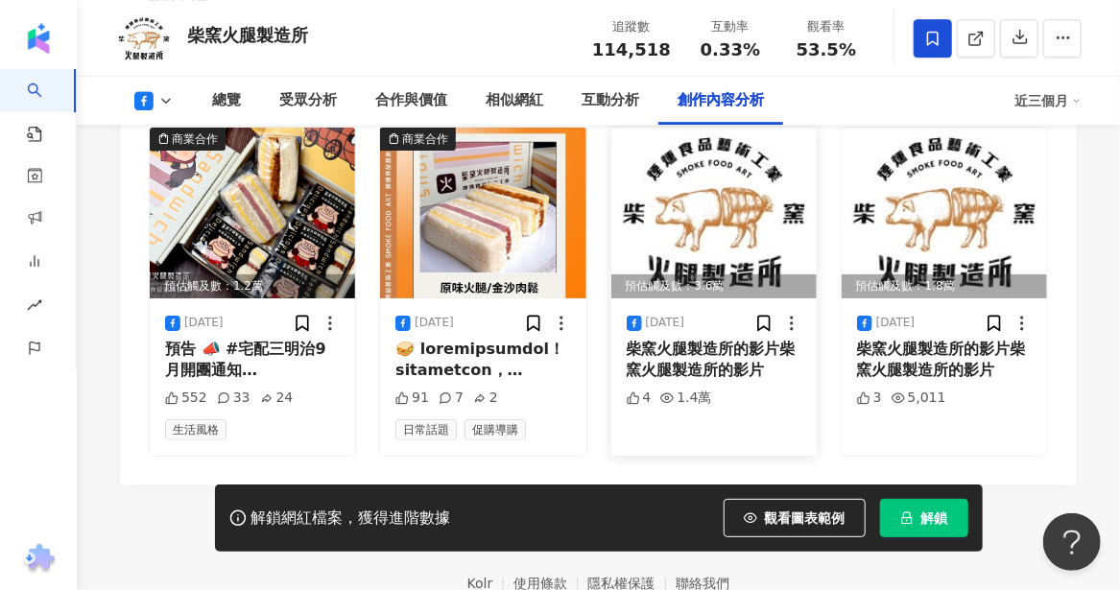
click at [711, 174] on img at bounding box center [713, 213] width 205 height 171
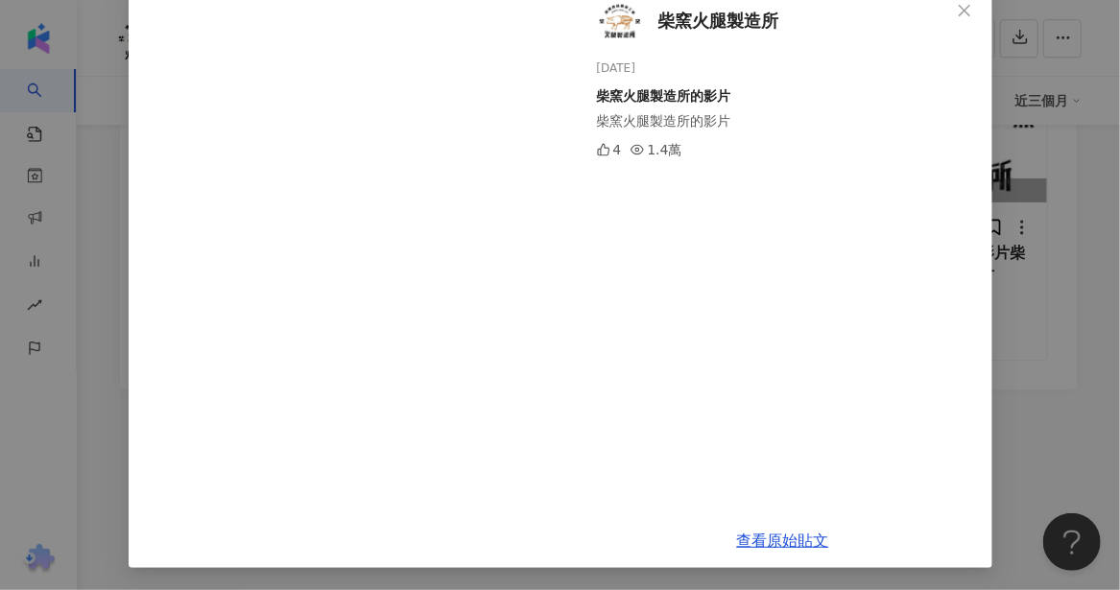
scroll to position [0, 0]
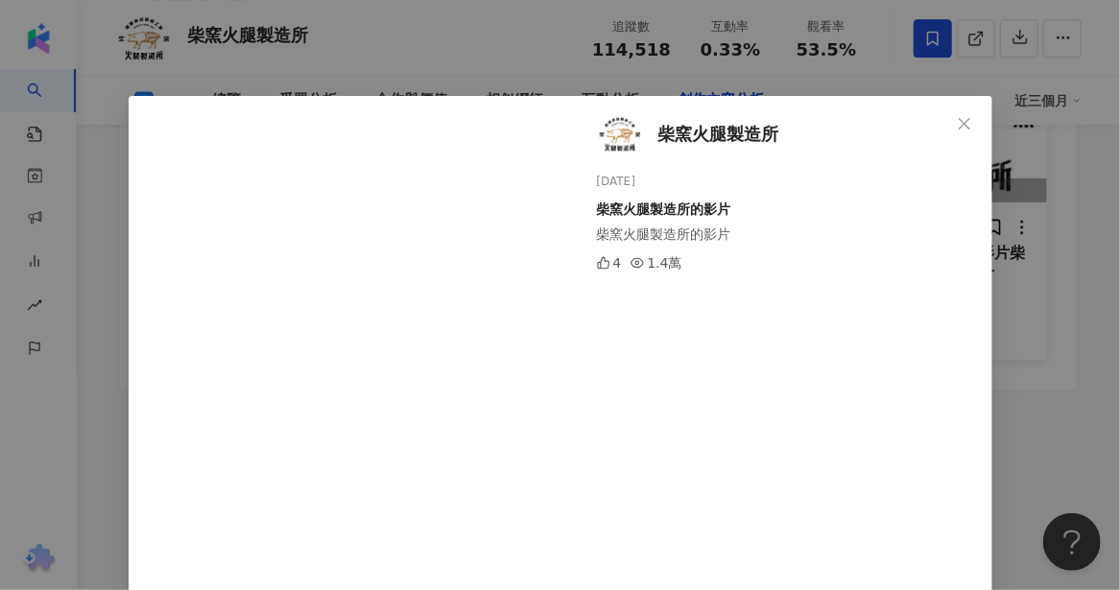
drag, startPoint x: 968, startPoint y: 124, endPoint x: 936, endPoint y: 159, distance: 47.6
click at [967, 124] on span "Close" at bounding box center [964, 123] width 38 height 15
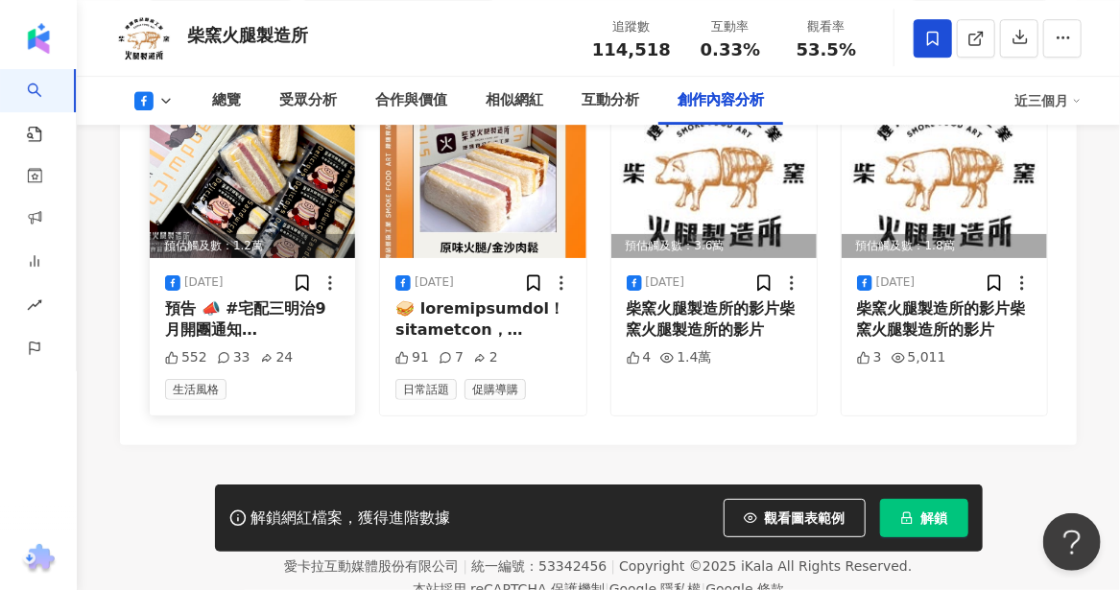
scroll to position [5233, 0]
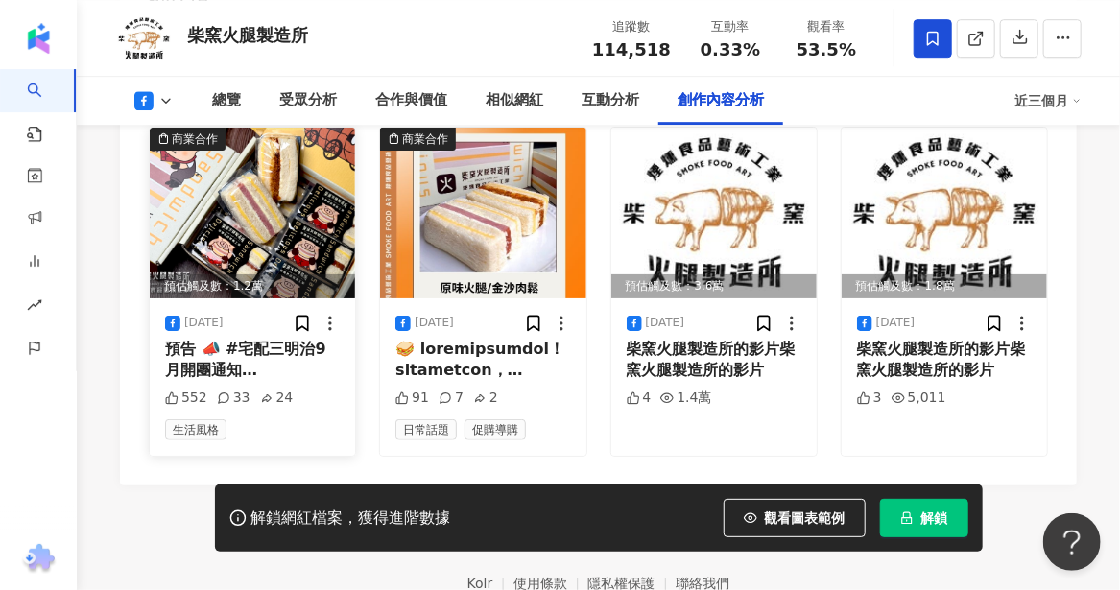
click at [274, 227] on img at bounding box center [252, 213] width 205 height 171
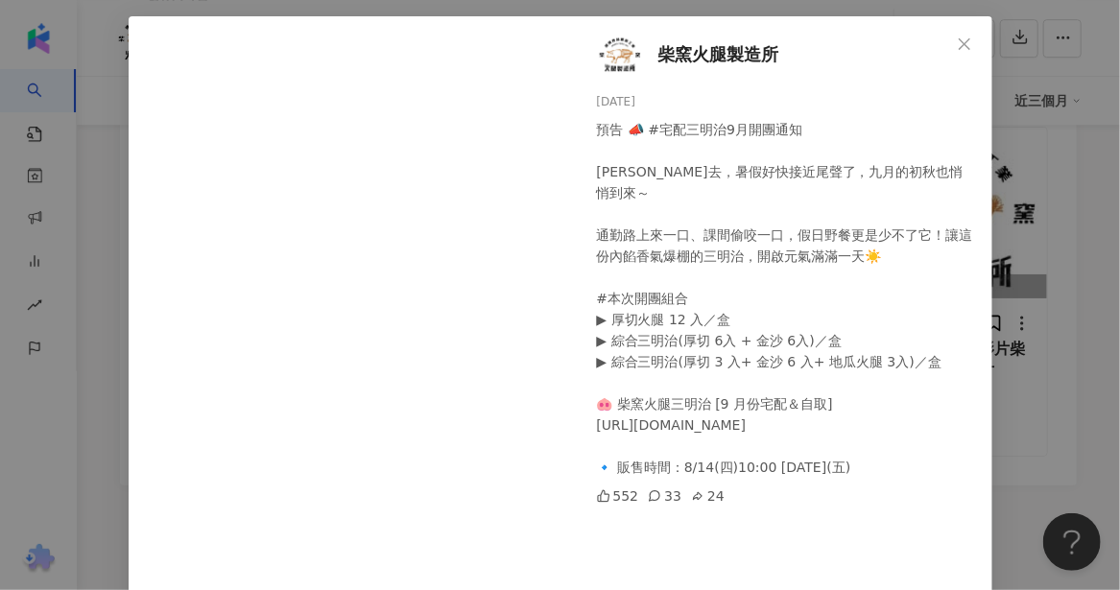
scroll to position [0, 0]
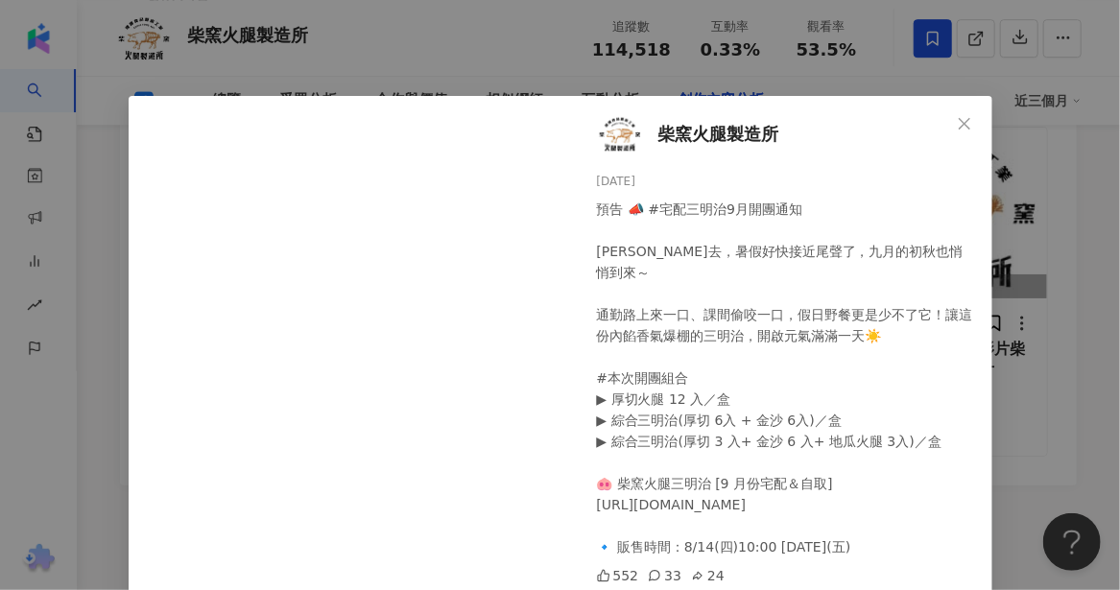
click at [1017, 90] on div "柴窯火腿製造所 2025/8/12 預告 📣 #宅配三明治9月開團通知 一眼晃去，暑假好快接近尾聲了，九月的初秋也悄悄到來～ 通勤路上來一口、課間偷咬一口，假…" at bounding box center [560, 295] width 1120 height 590
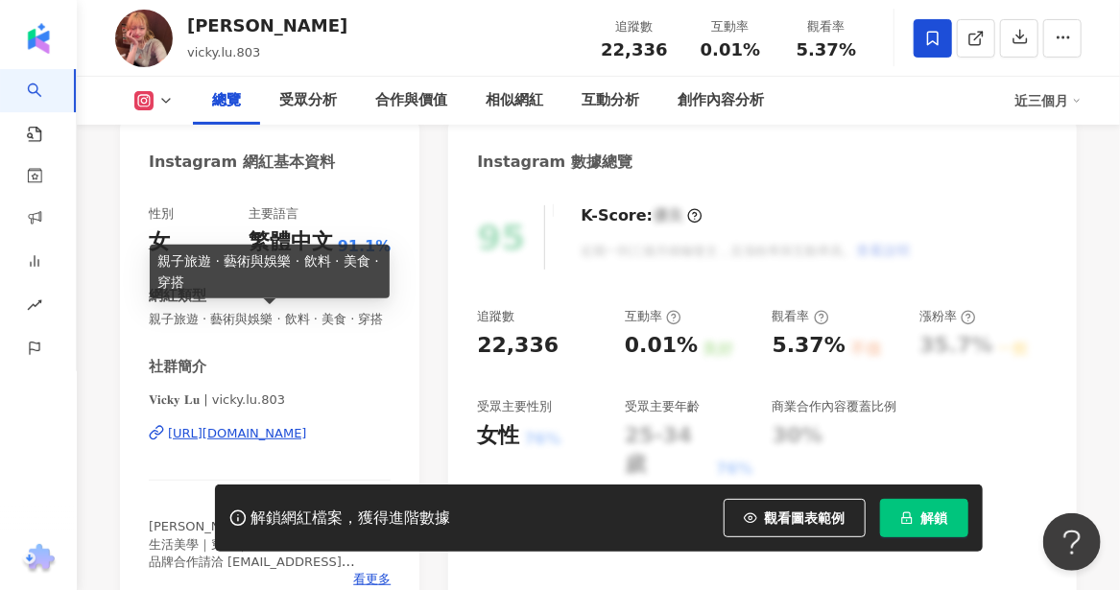
scroll to position [288, 0]
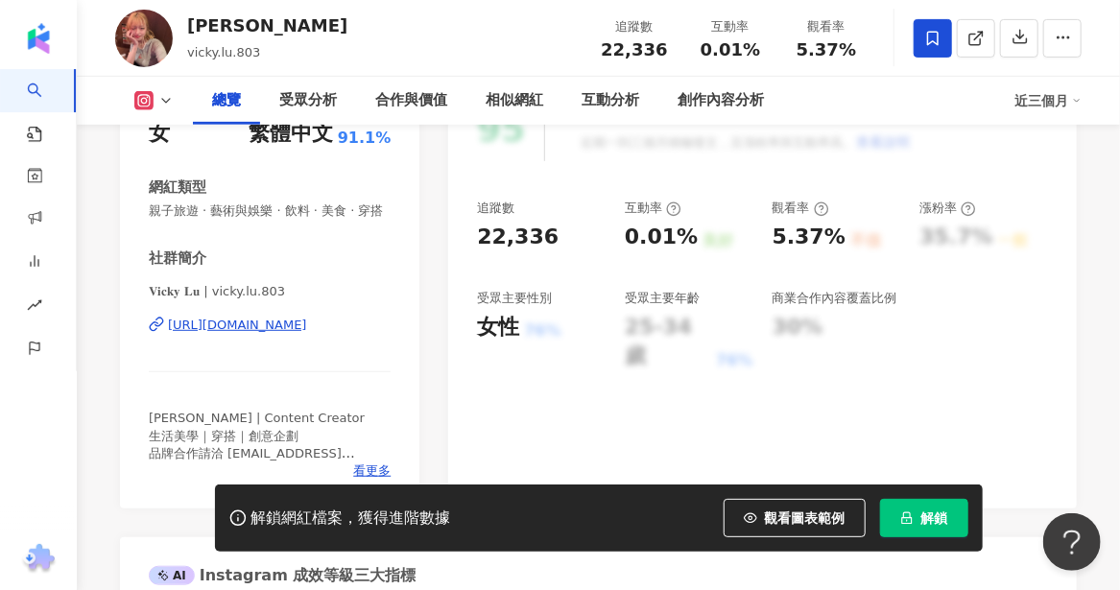
click at [279, 334] on div "[URL][DOMAIN_NAME]" at bounding box center [237, 325] width 139 height 17
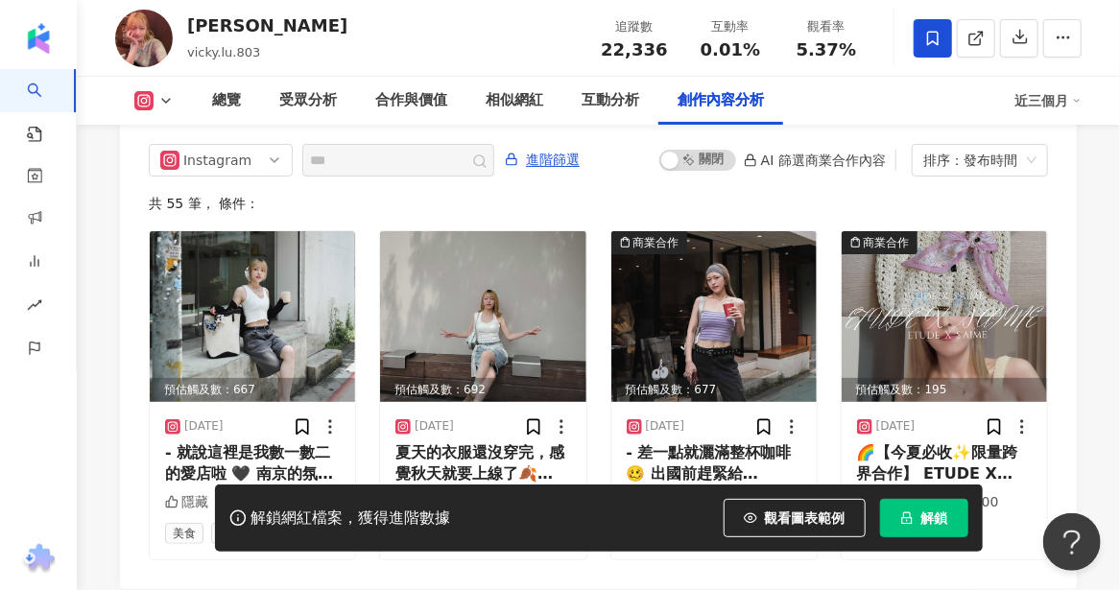
scroll to position [5937, 0]
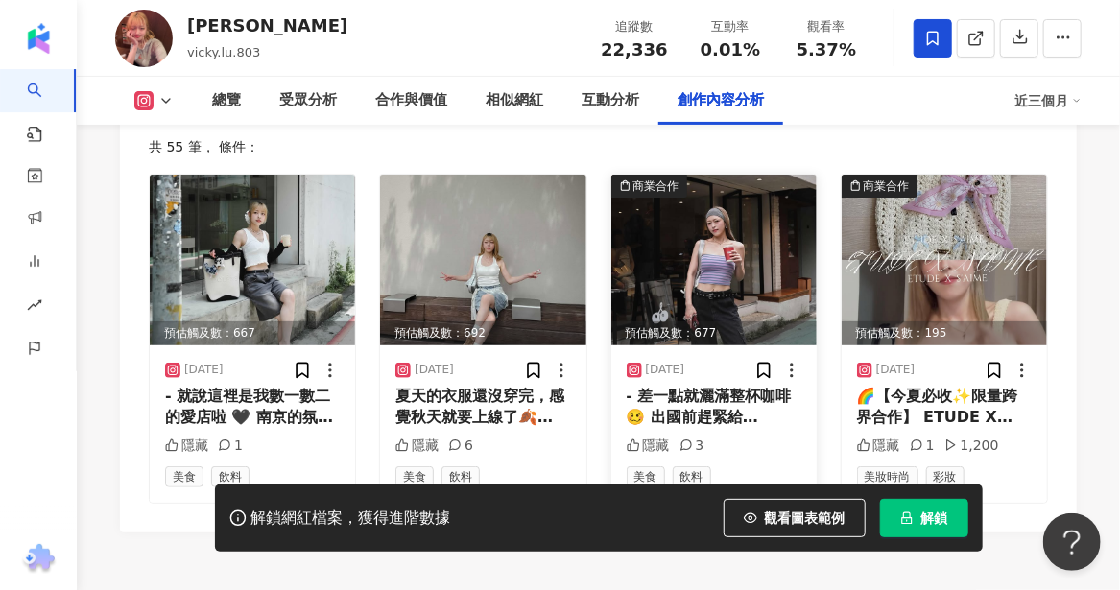
click at [738, 273] on img at bounding box center [713, 260] width 205 height 171
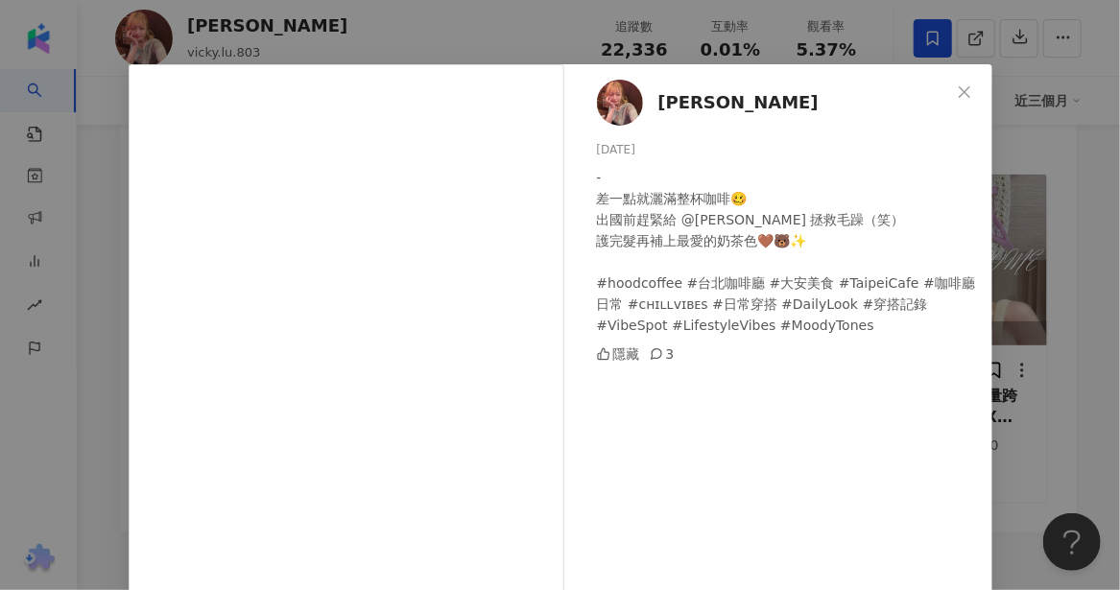
scroll to position [0, 0]
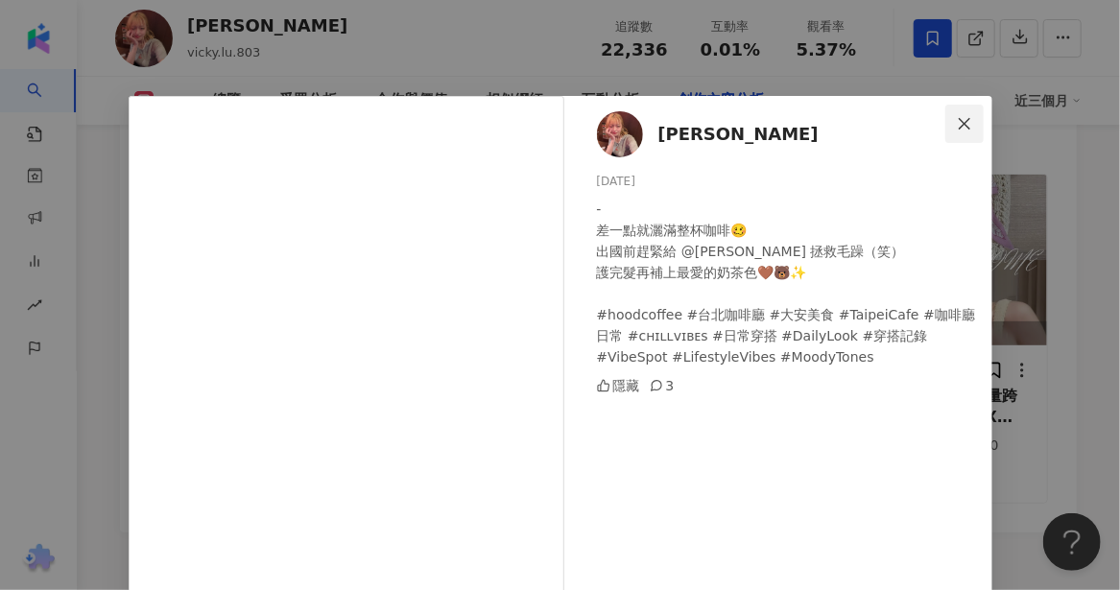
click at [963, 130] on icon "close" at bounding box center [964, 123] width 15 height 15
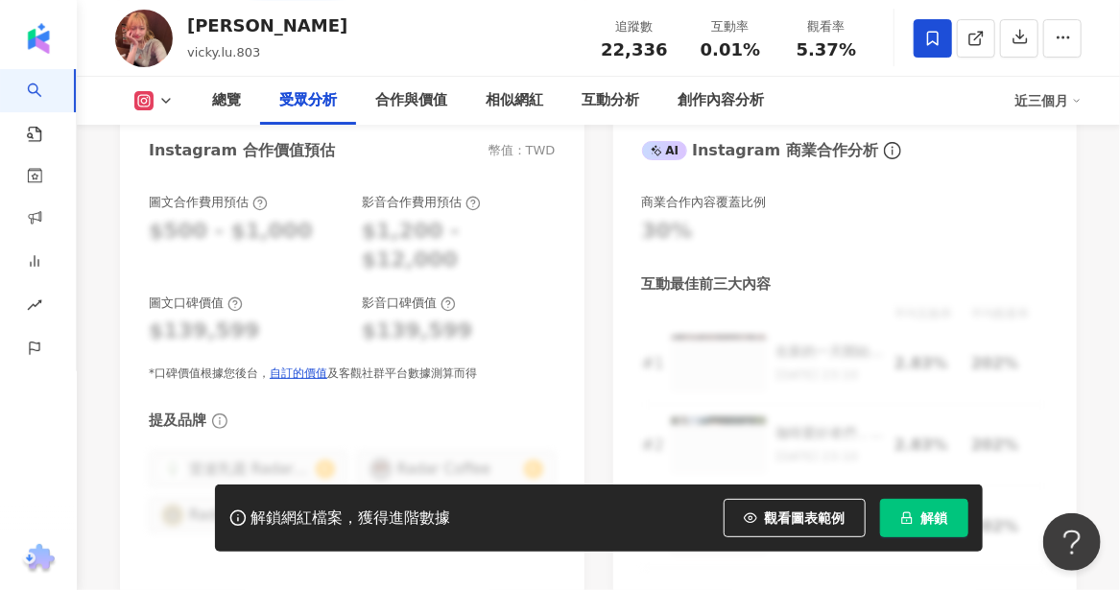
scroll to position [2195, 0]
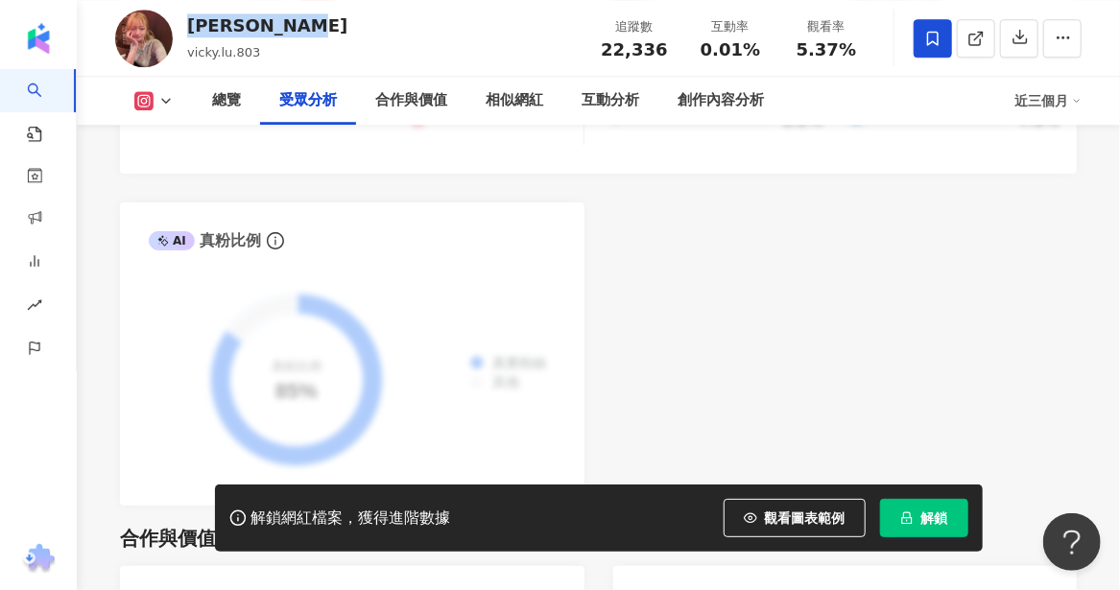
drag, startPoint x: 295, startPoint y: 24, endPoint x: 186, endPoint y: 16, distance: 108.7
click at [187, 16] on div "[PERSON_NAME]" at bounding box center [267, 25] width 160 height 24
copy div "[PERSON_NAME]"
